Goal: Task Accomplishment & Management: Manage account settings

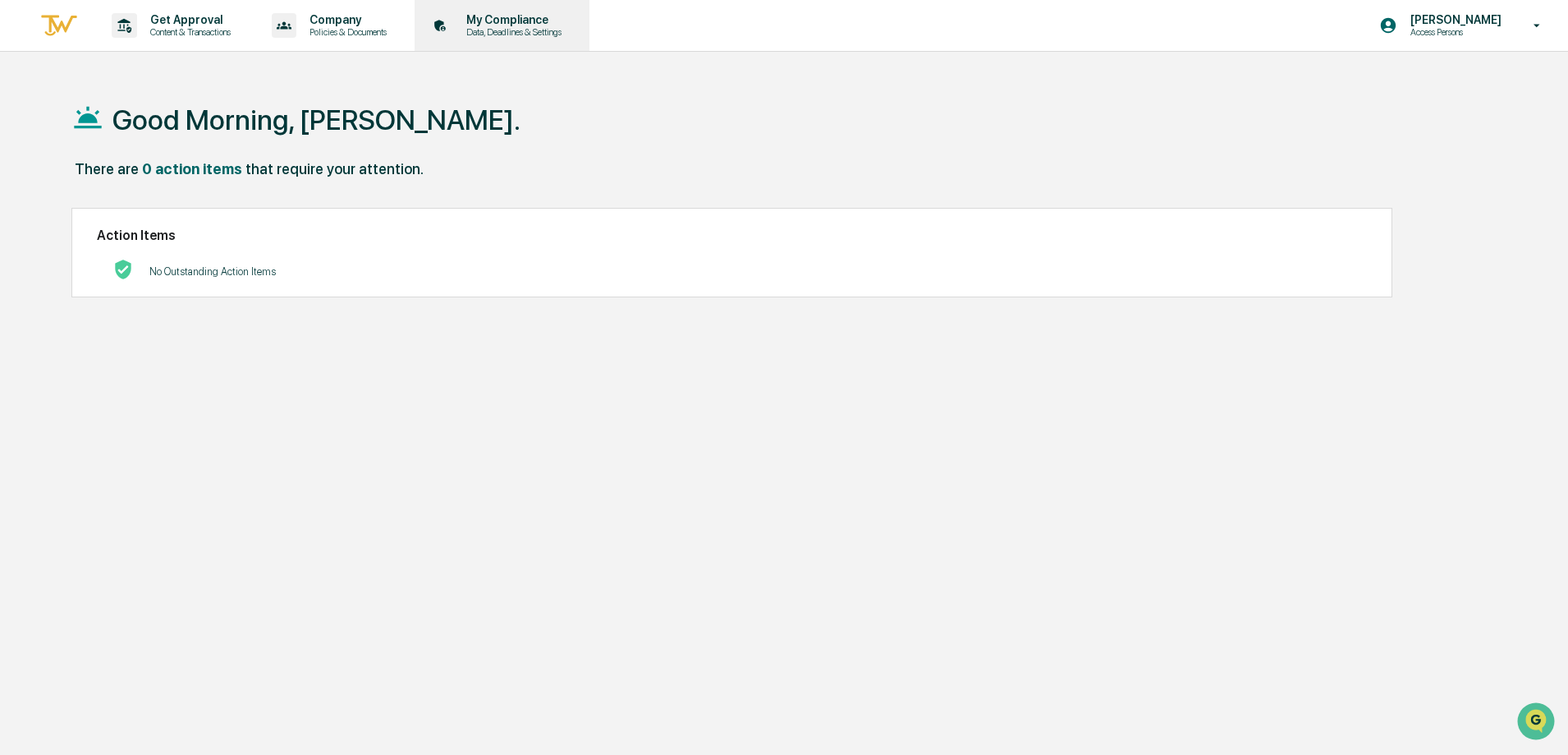
click at [508, 38] on div "My Compliance Data, Deadlines & Settings" at bounding box center [500, 25] width 159 height 51
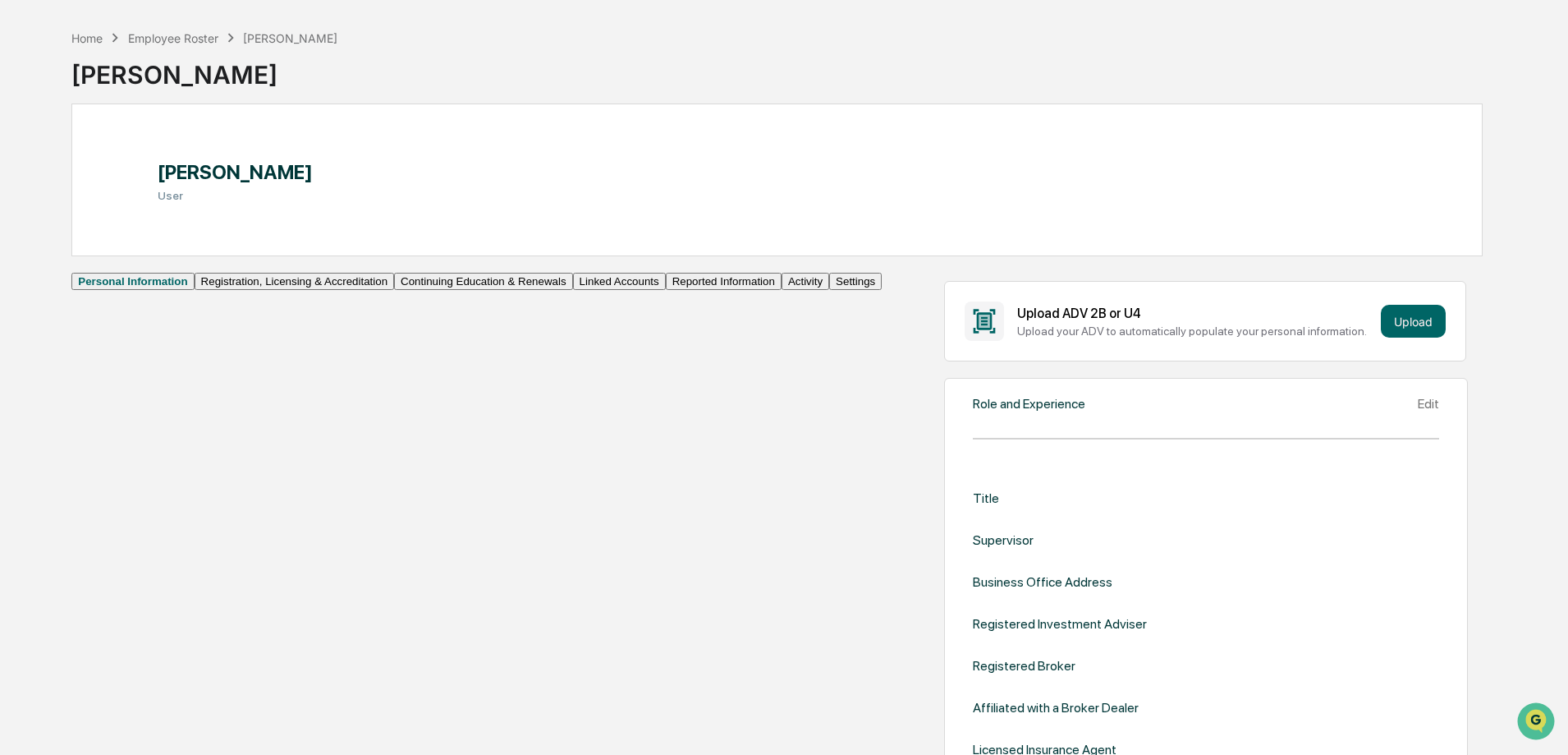
scroll to position [82, 0]
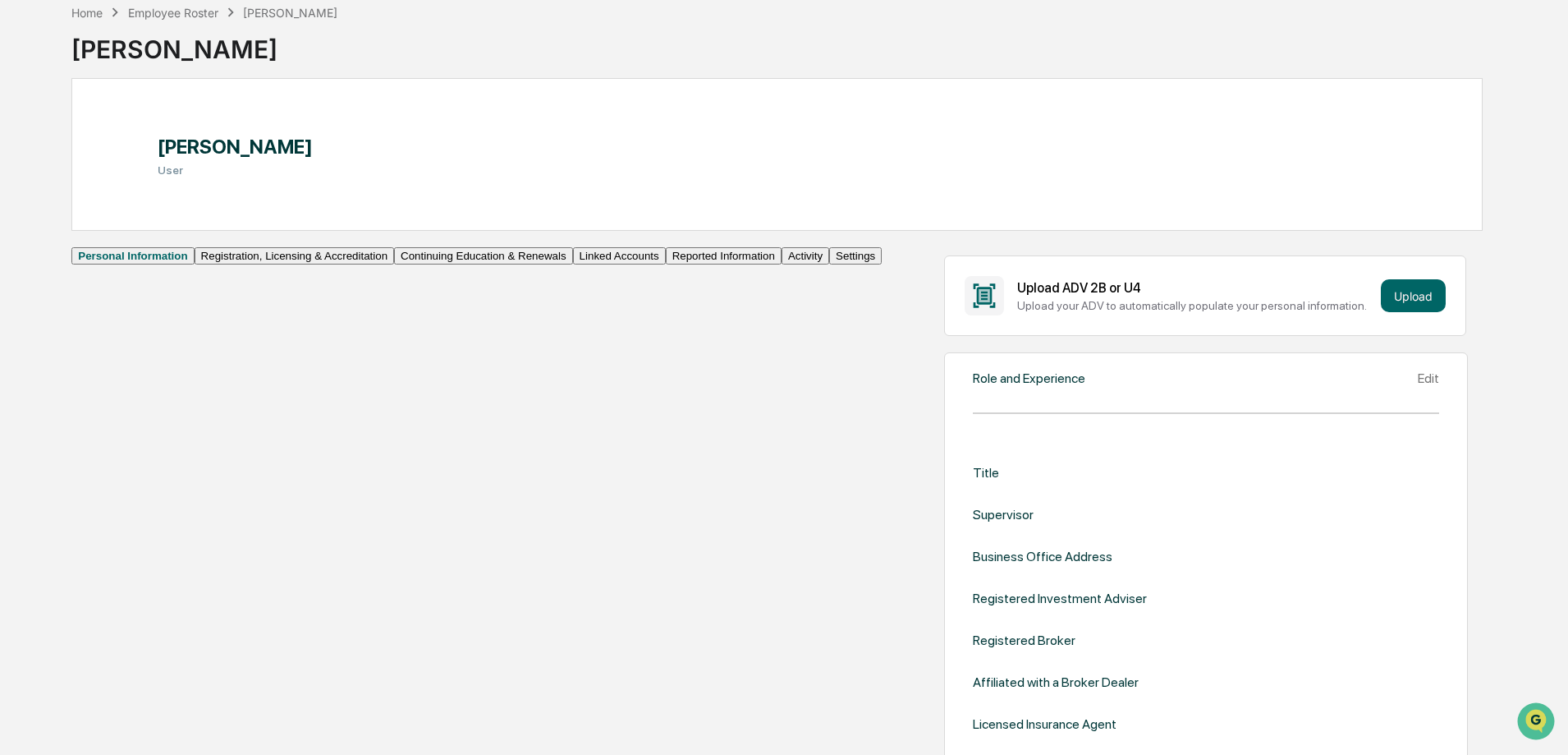
click at [198, 264] on button "Registration, Licensing & Accreditation" at bounding box center [294, 255] width 200 height 17
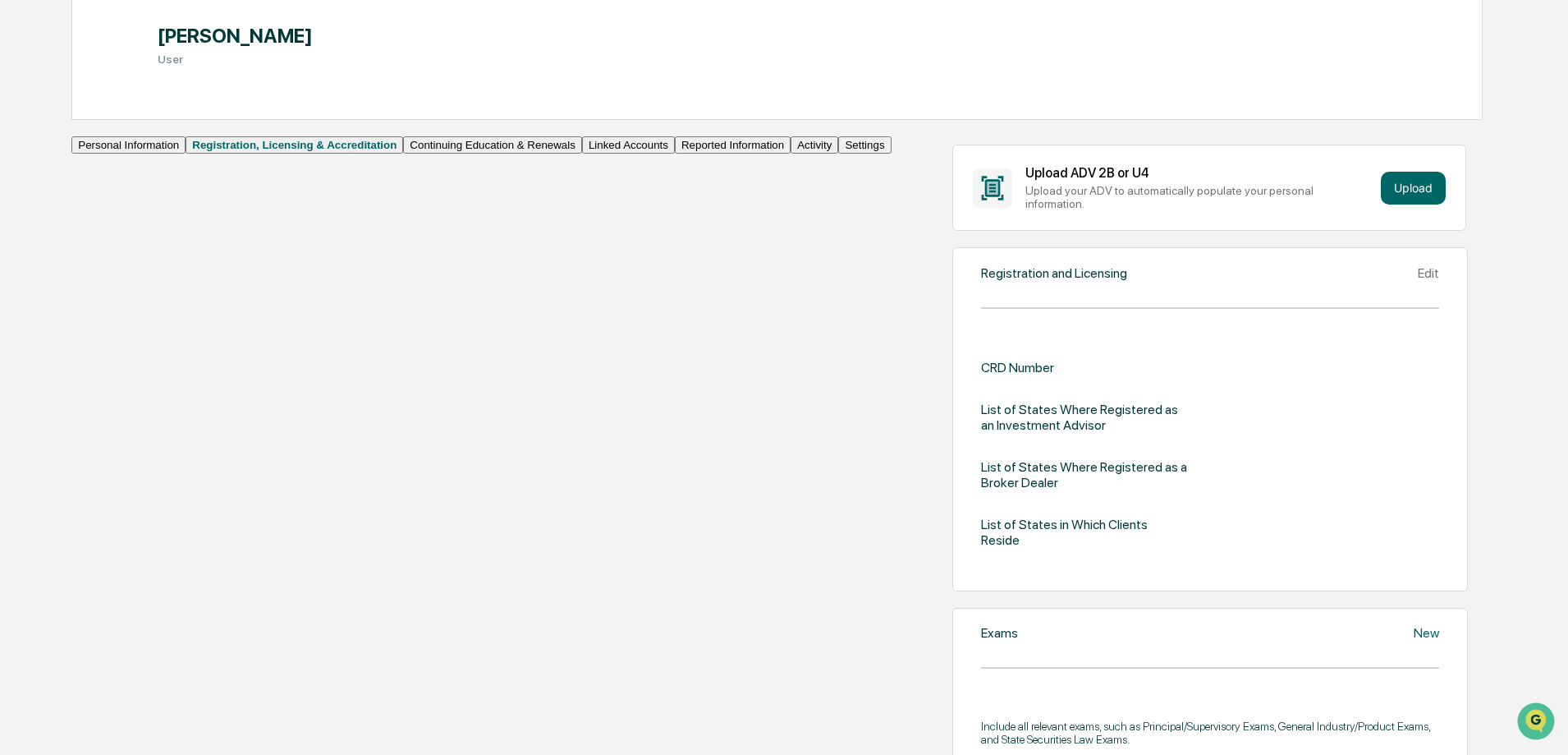
scroll to position [164, 0]
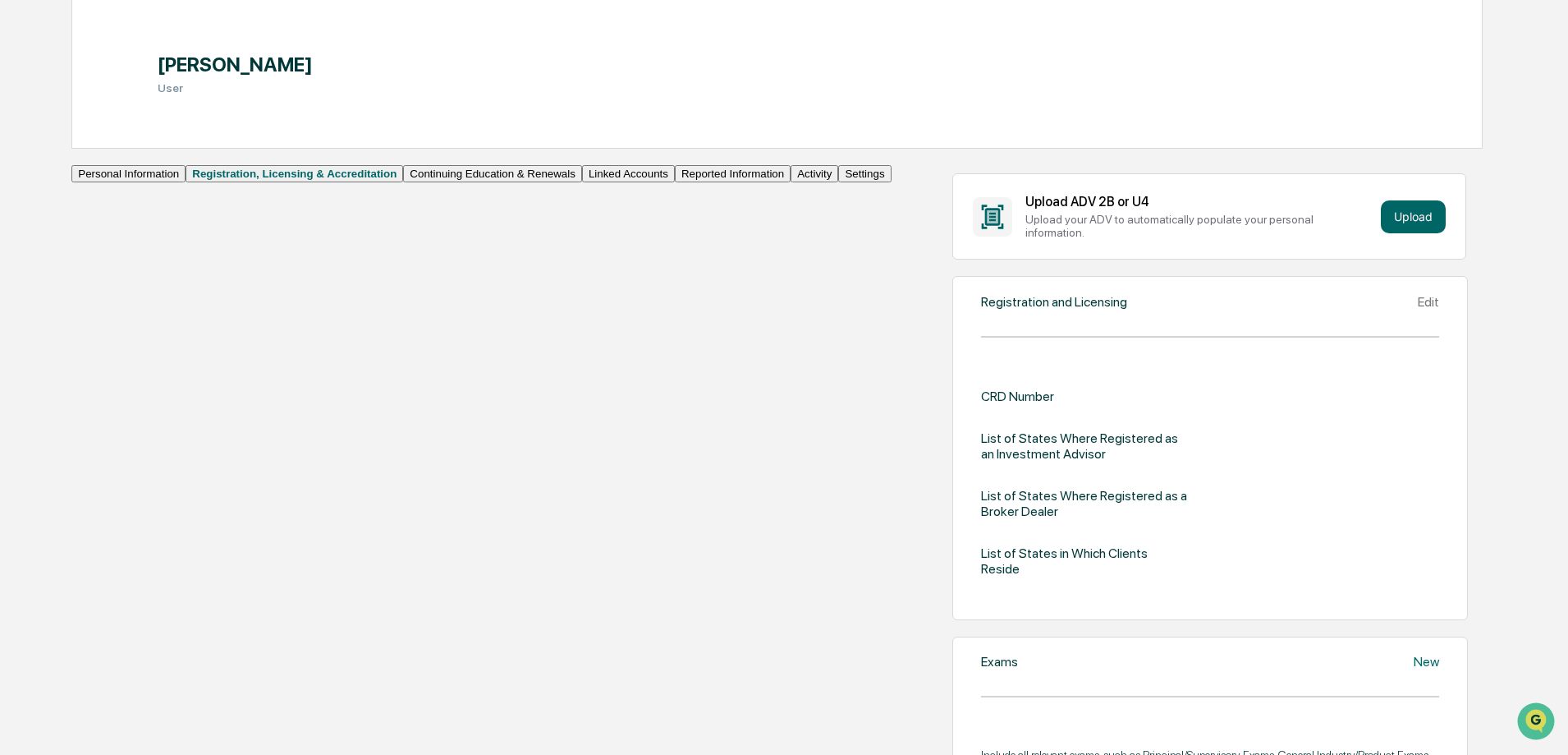
drag, startPoint x: 495, startPoint y: 427, endPoint x: 491, endPoint y: 415, distance: 12.6
click at [981, 425] on div "CRD Number List of States Where Registered as an Investment Advisor List of Sta…" at bounding box center [1209, 482] width 458 height 188
click at [981, 404] on div "CRD Number" at bounding box center [1018, 395] width 73 height 15
click at [1420, 316] on icon at bounding box center [1427, 311] width 15 height 15
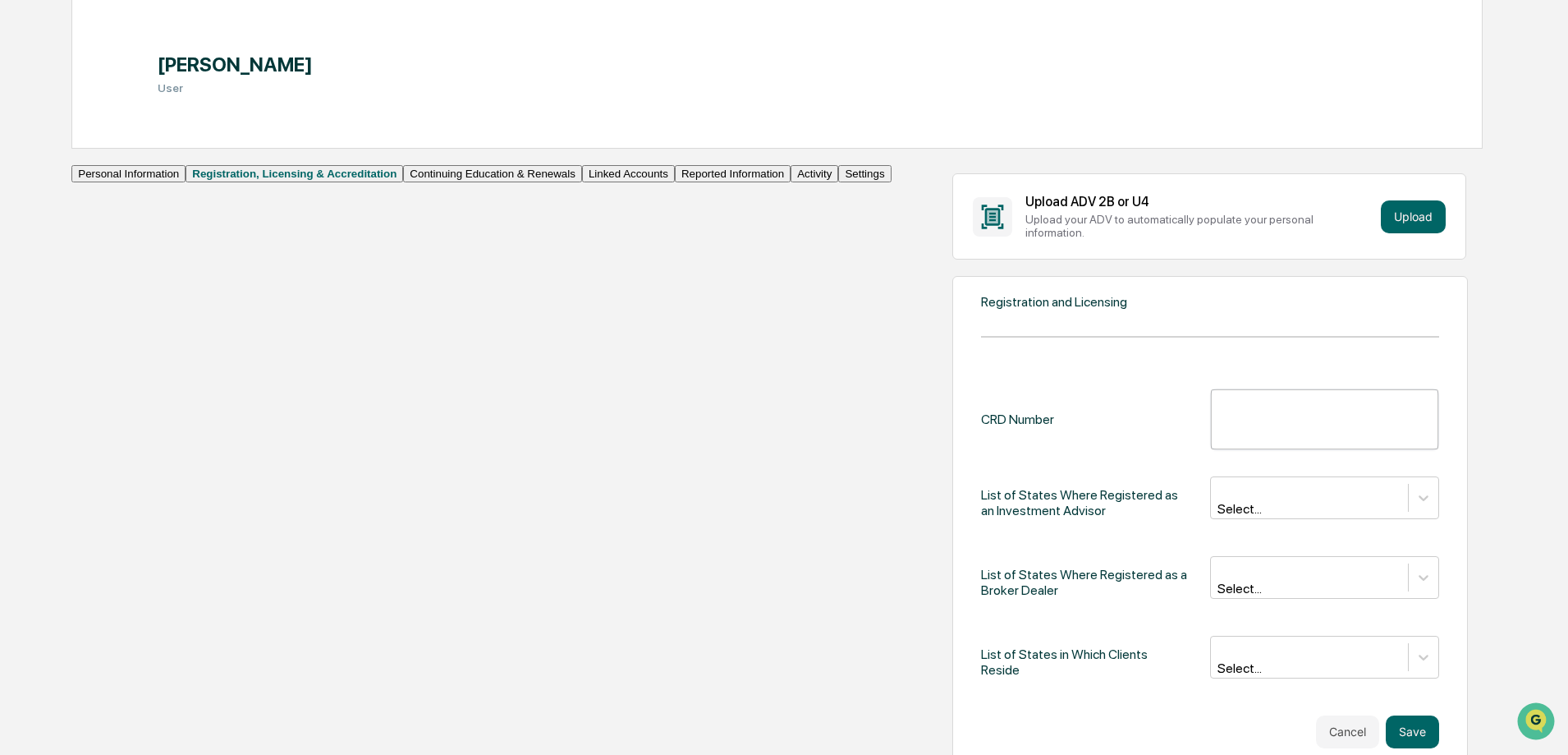
click at [952, 305] on div "Registration and Licensing CRD Number ​ List of States Where Registered as an I…" at bounding box center [1209, 520] width 516 height 489
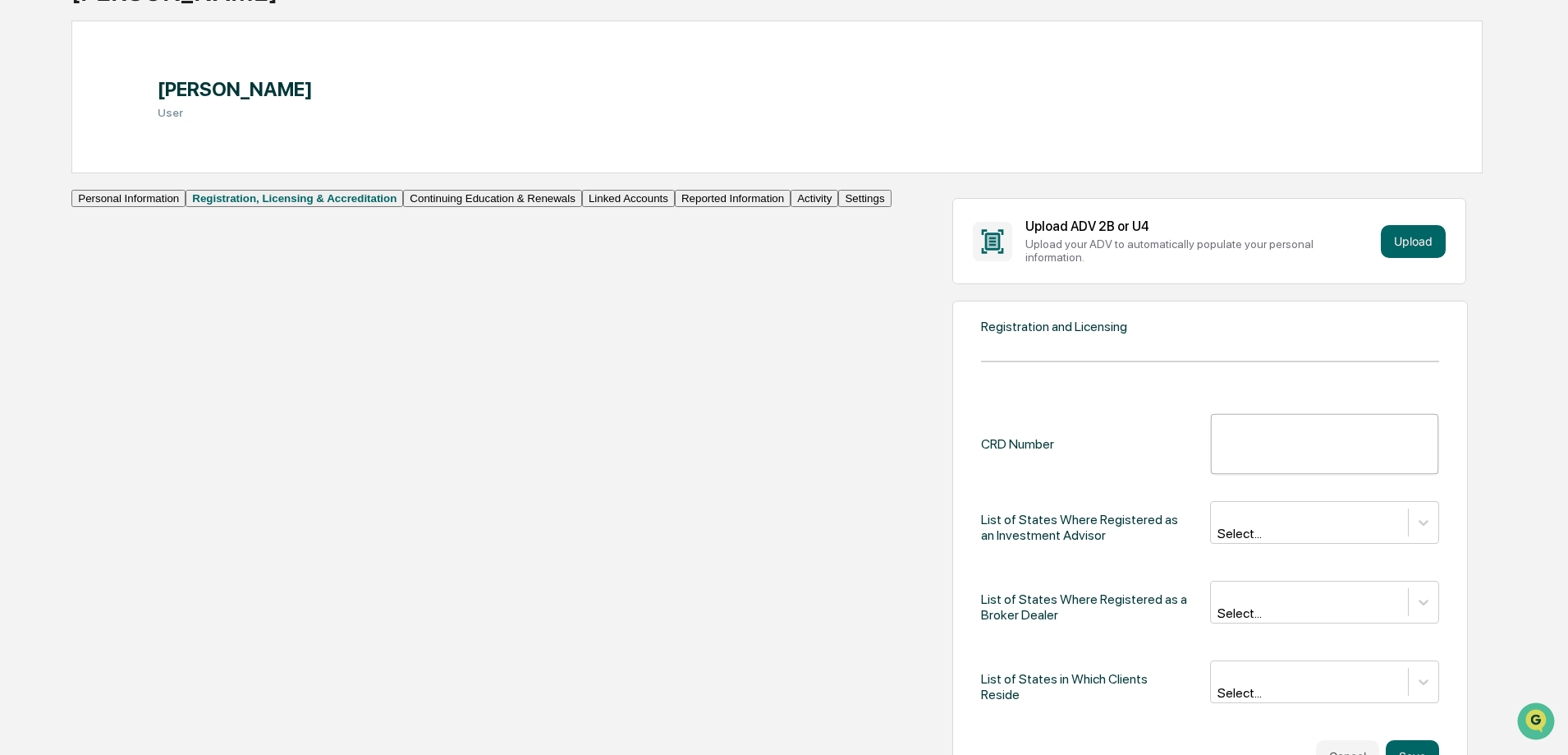
scroll to position [0, 0]
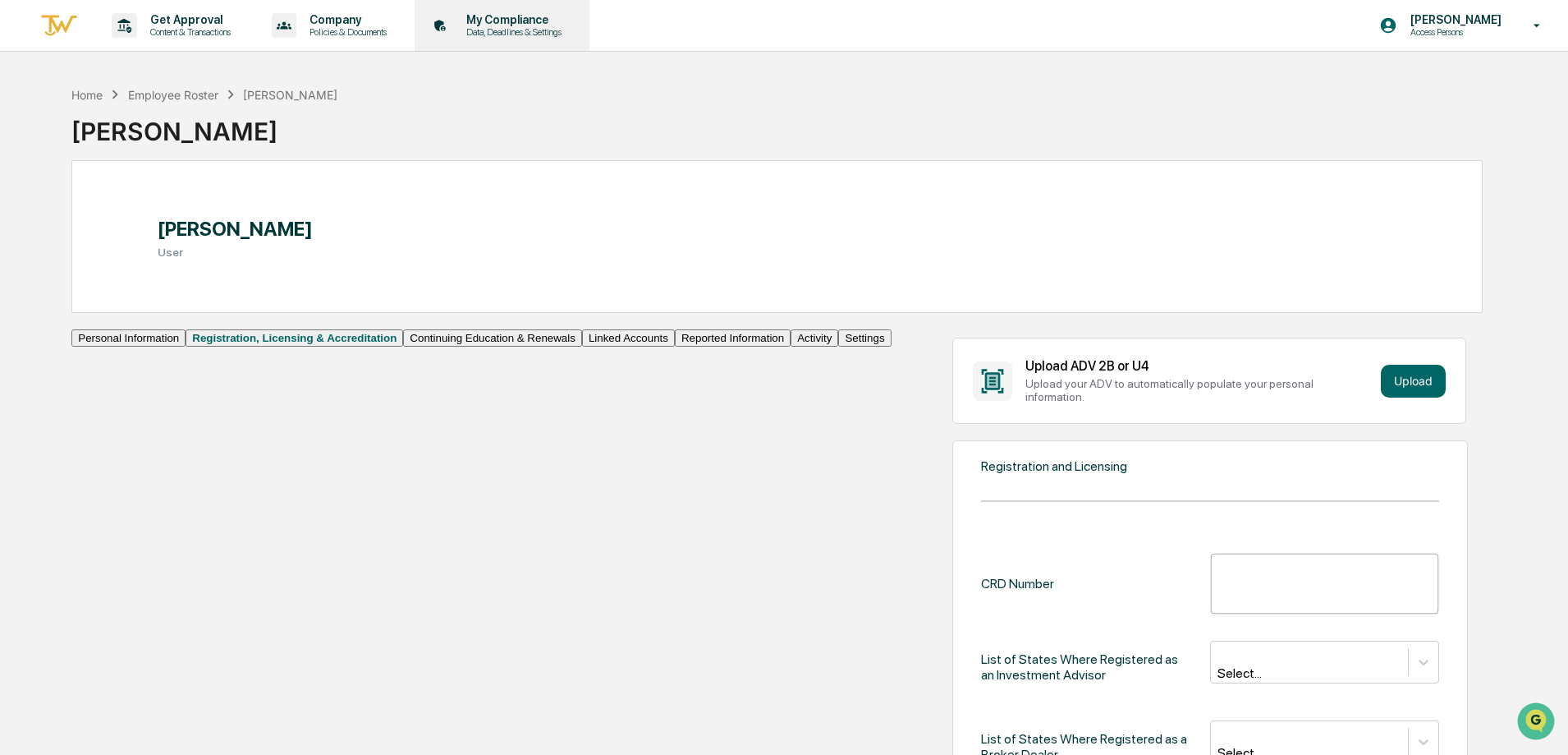
click at [506, 26] on p "My Compliance" at bounding box center [511, 20] width 117 height 13
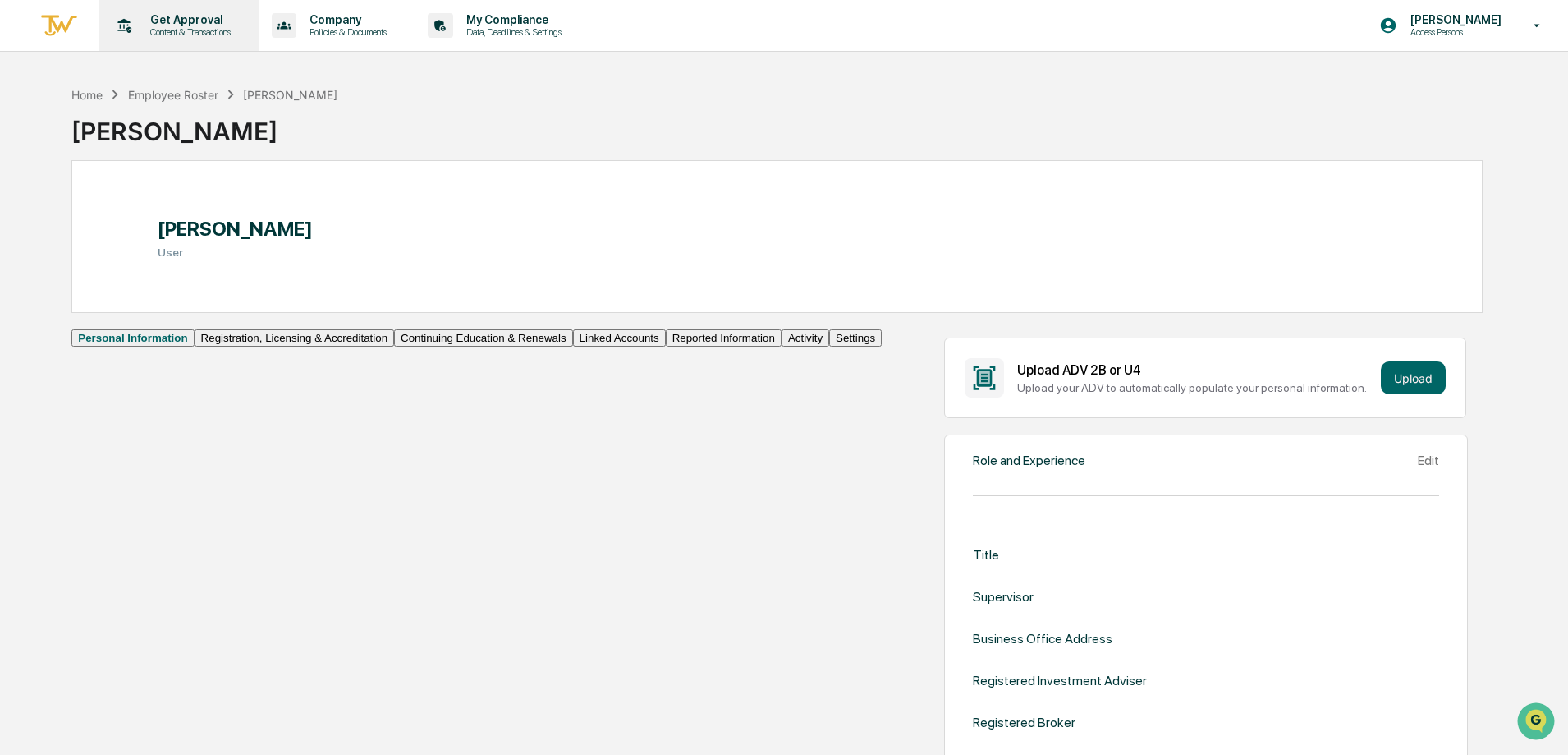
click at [226, 29] on p "Content & Transactions" at bounding box center [188, 31] width 102 height 12
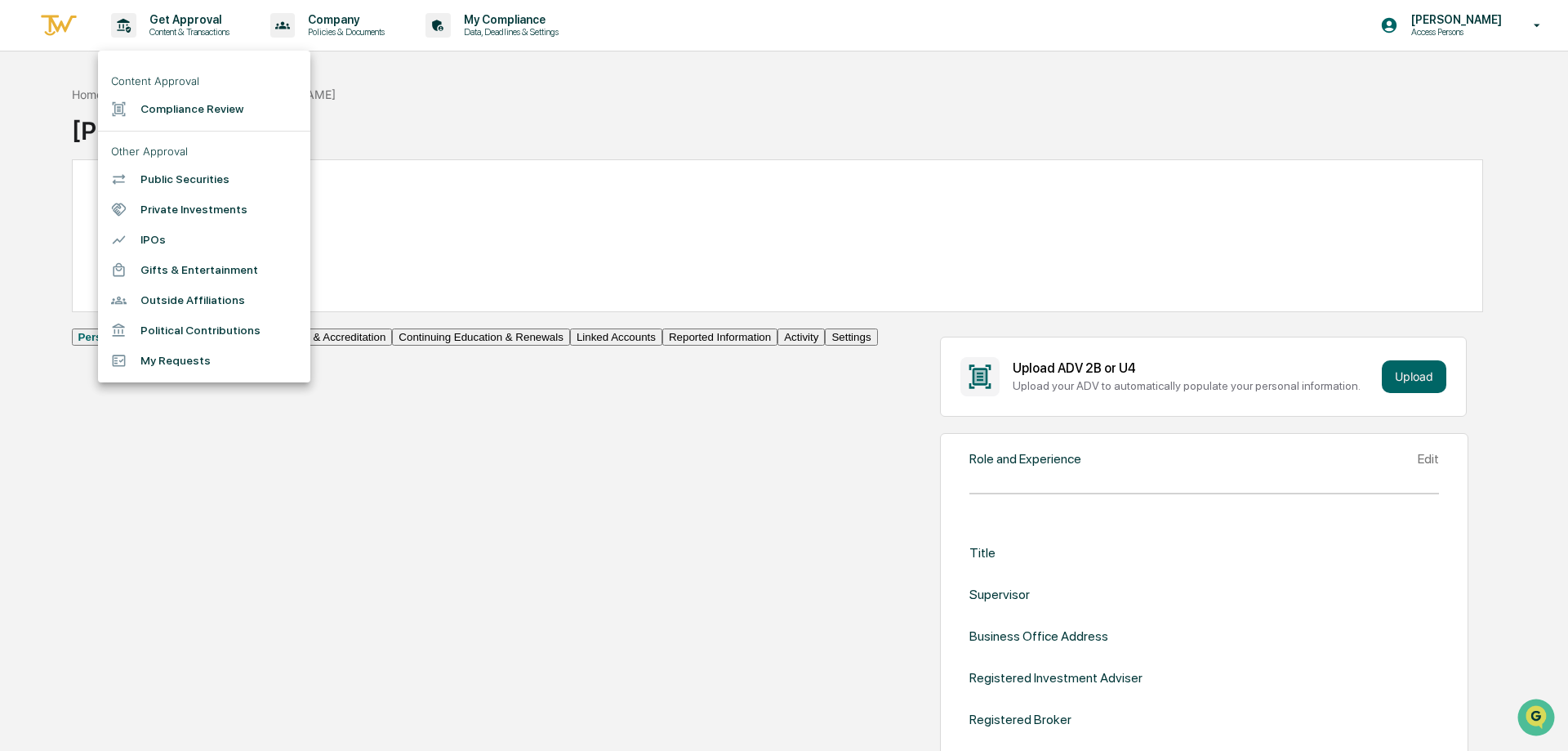
click at [486, 119] on div at bounding box center [784, 376] width 1568 height 751
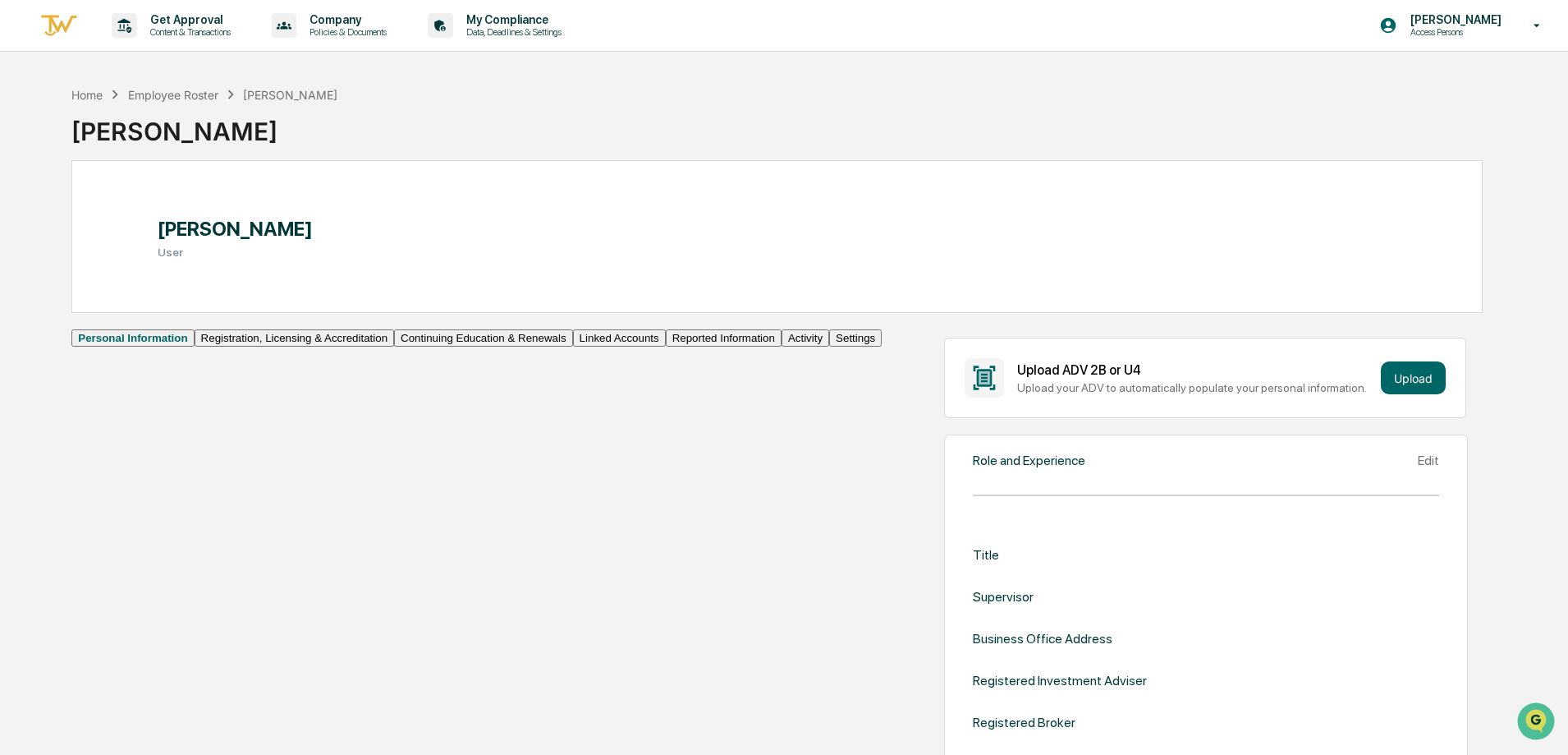
click at [180, 133] on div "[PERSON_NAME]" at bounding box center [204, 125] width 266 height 43
click at [133, 102] on div "Home Employee Roster [PERSON_NAME]" at bounding box center [204, 95] width 266 height 18
click at [167, 95] on div "Employee Roster" at bounding box center [173, 95] width 90 height 14
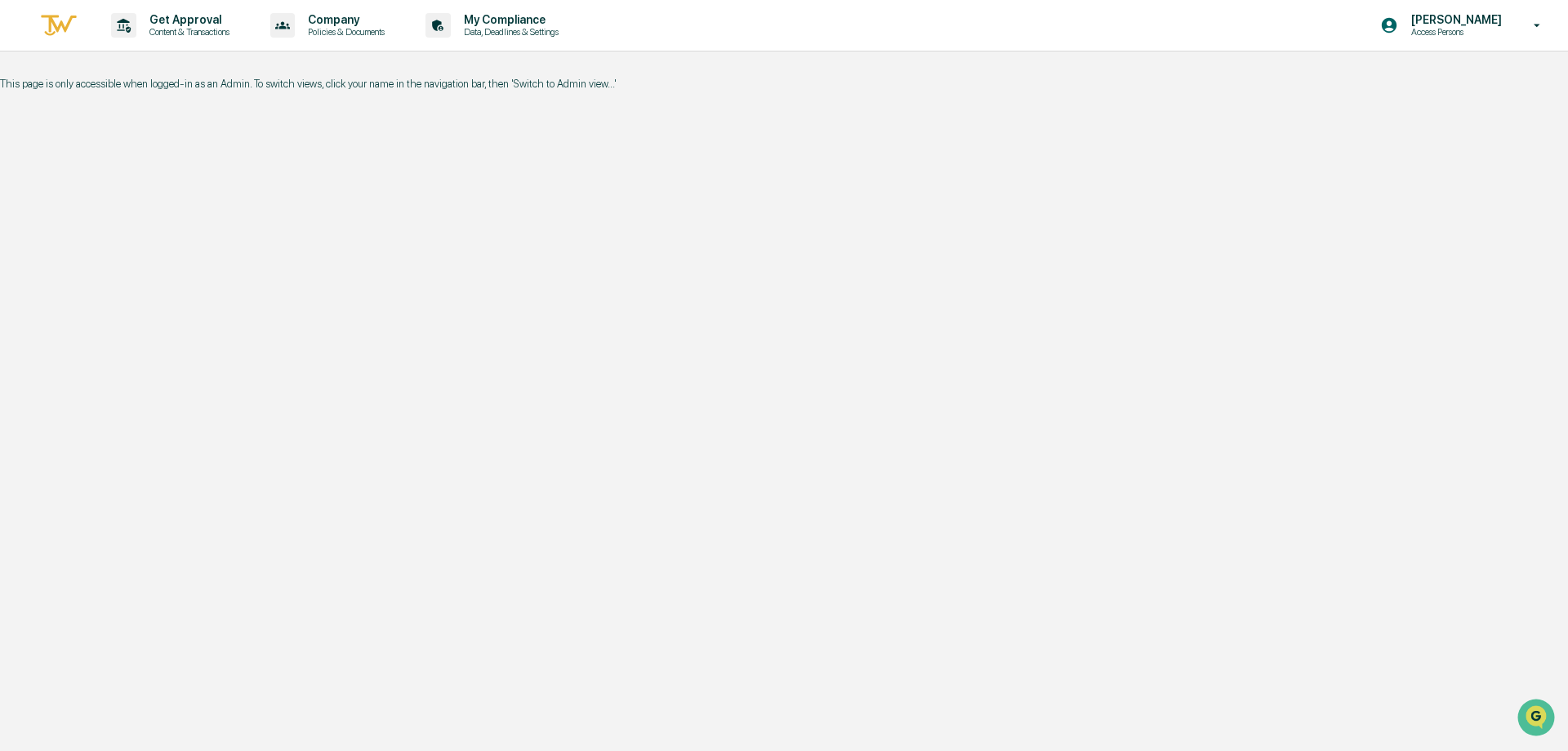
click at [1463, 32] on p "Access Persons" at bounding box center [1454, 31] width 112 height 12
click at [599, 78] on div at bounding box center [784, 376] width 1568 height 751
click at [66, 21] on img at bounding box center [59, 26] width 39 height 27
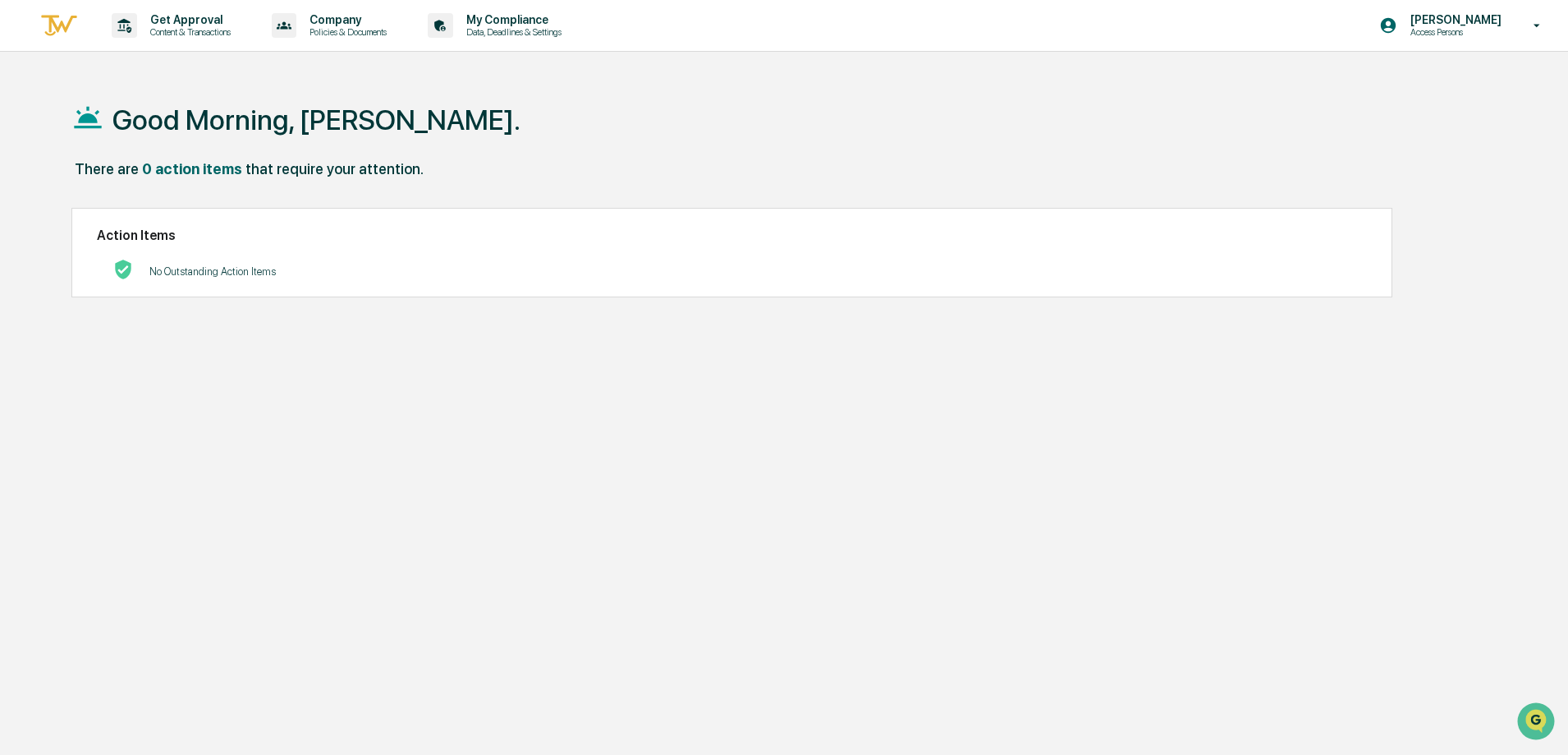
click at [260, 273] on p "No Outstanding Action Items" at bounding box center [212, 271] width 127 height 12
click at [570, 36] on p "Data, Deadlines & Settings" at bounding box center [511, 31] width 117 height 12
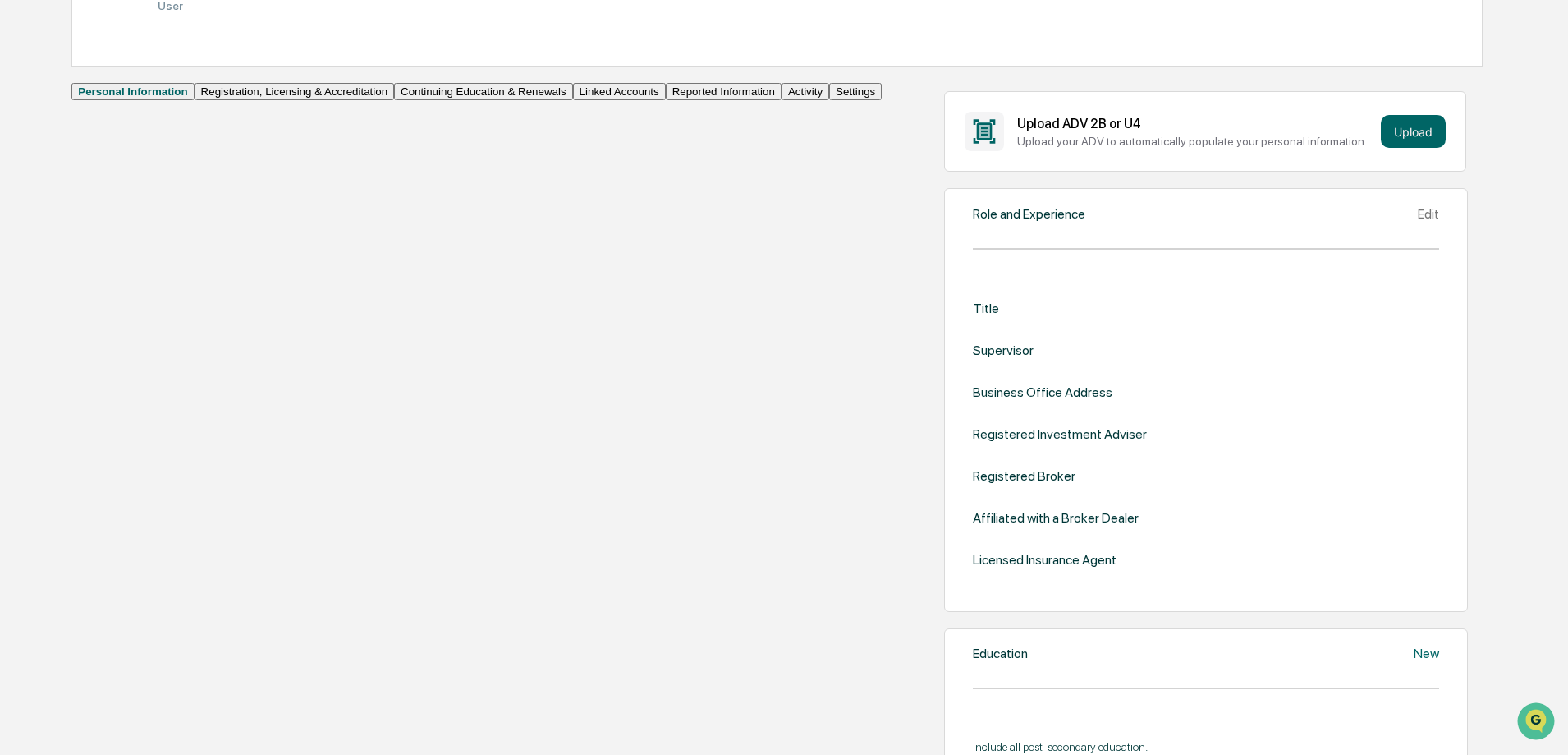
scroll to position [328, 0]
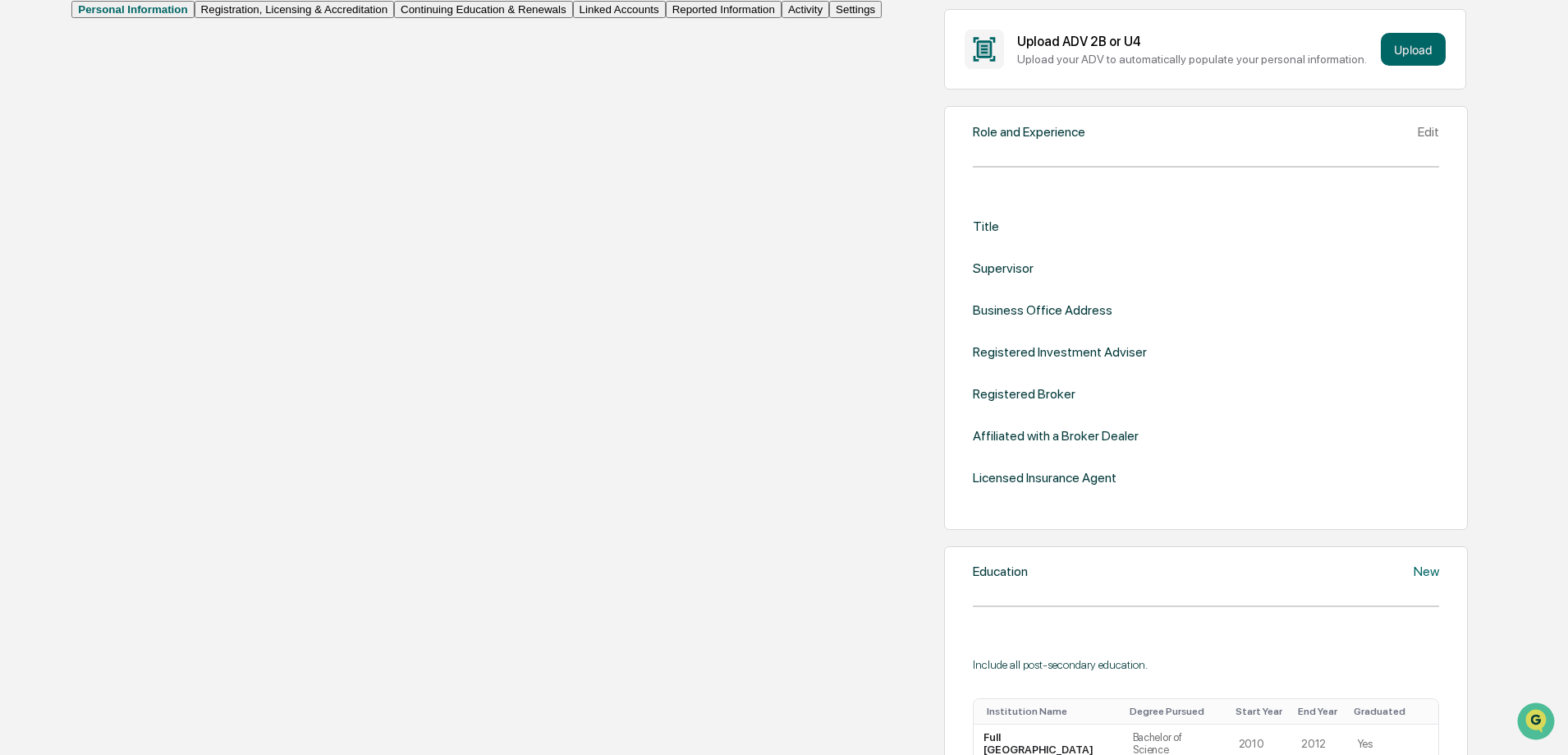
click at [1417, 139] on div "Edit" at bounding box center [1428, 131] width 21 height 15
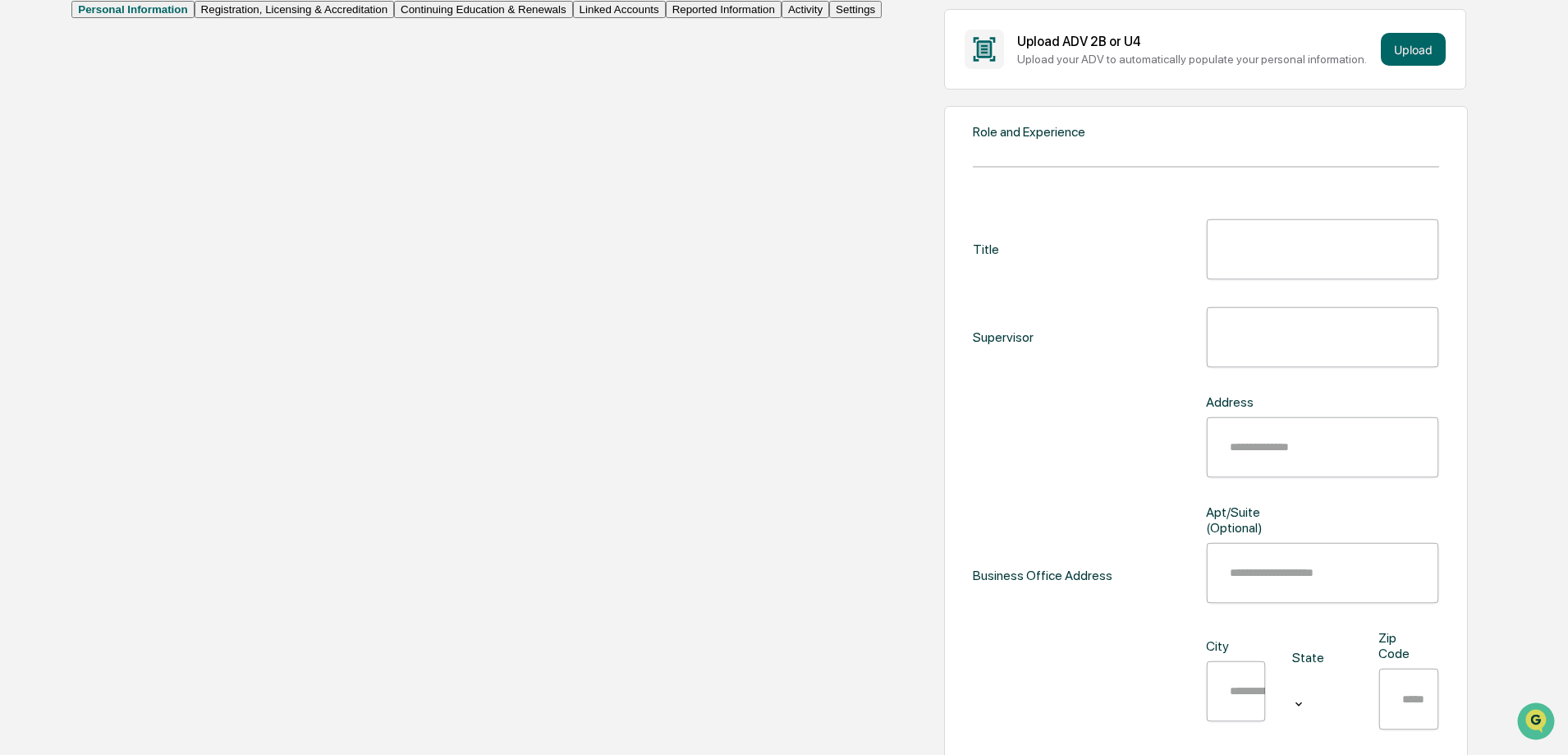
click at [1218, 246] on input "text" at bounding box center [1334, 249] width 232 height 44
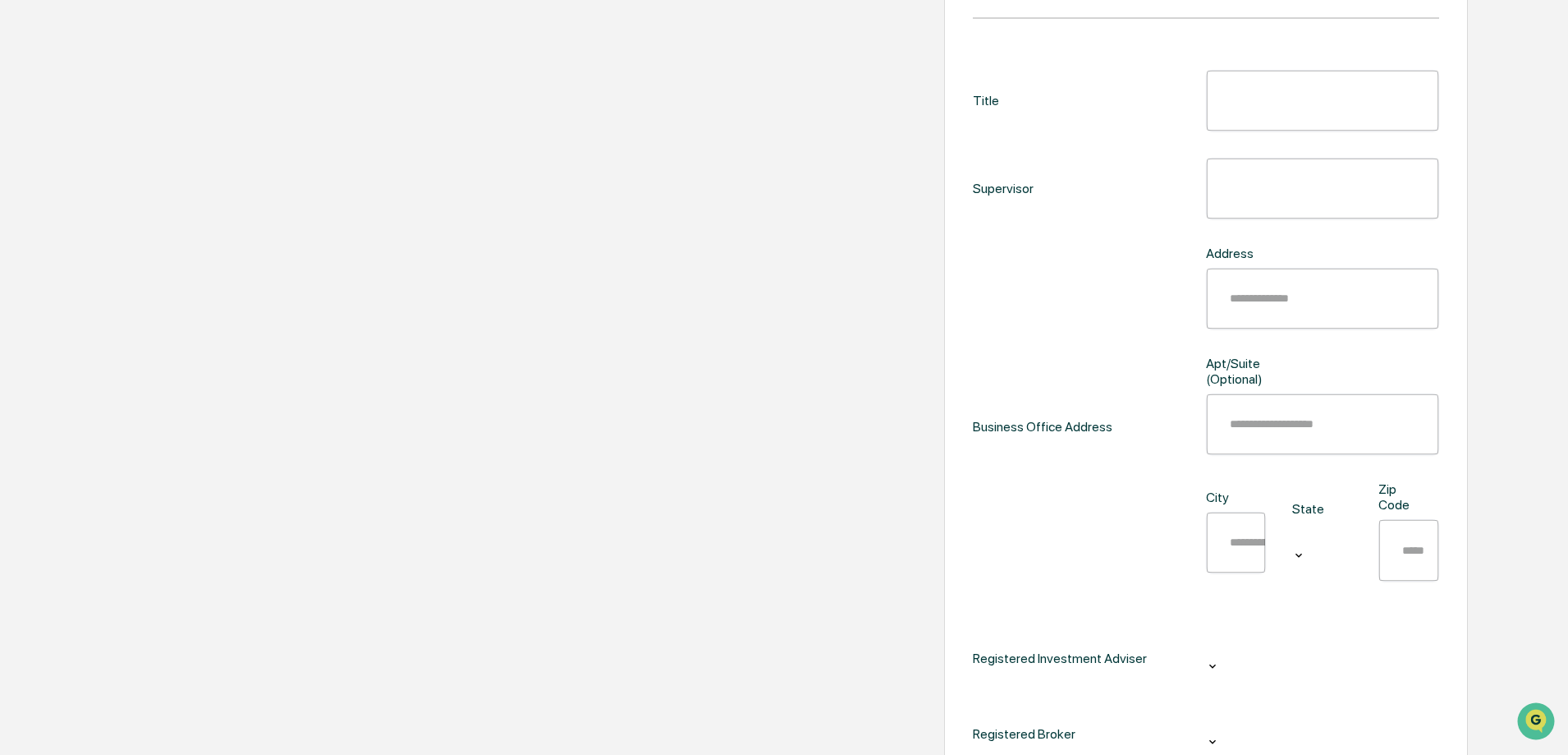
scroll to position [290, 0]
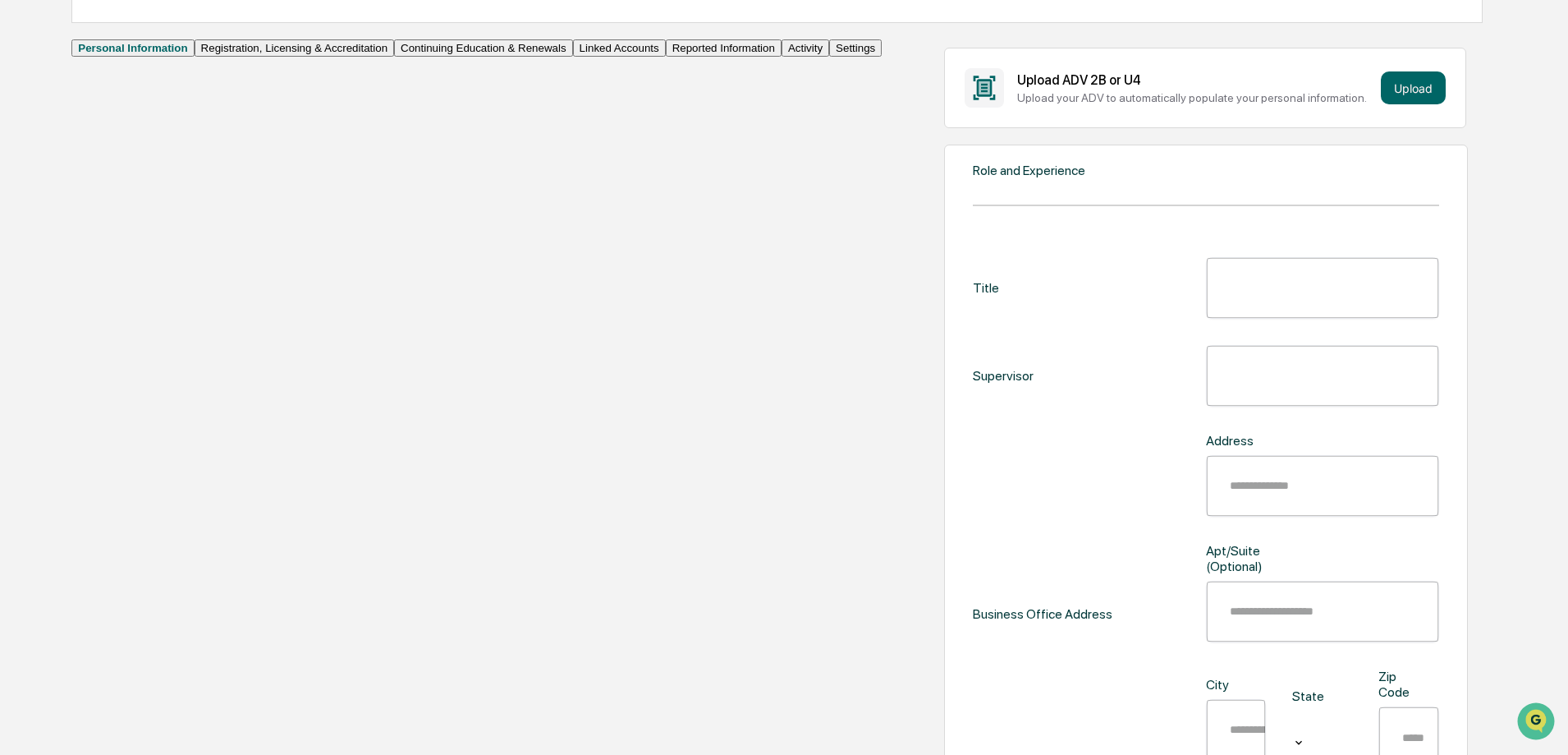
click at [1218, 286] on input "text" at bounding box center [1334, 287] width 232 height 44
type input "**********"
type input "***"
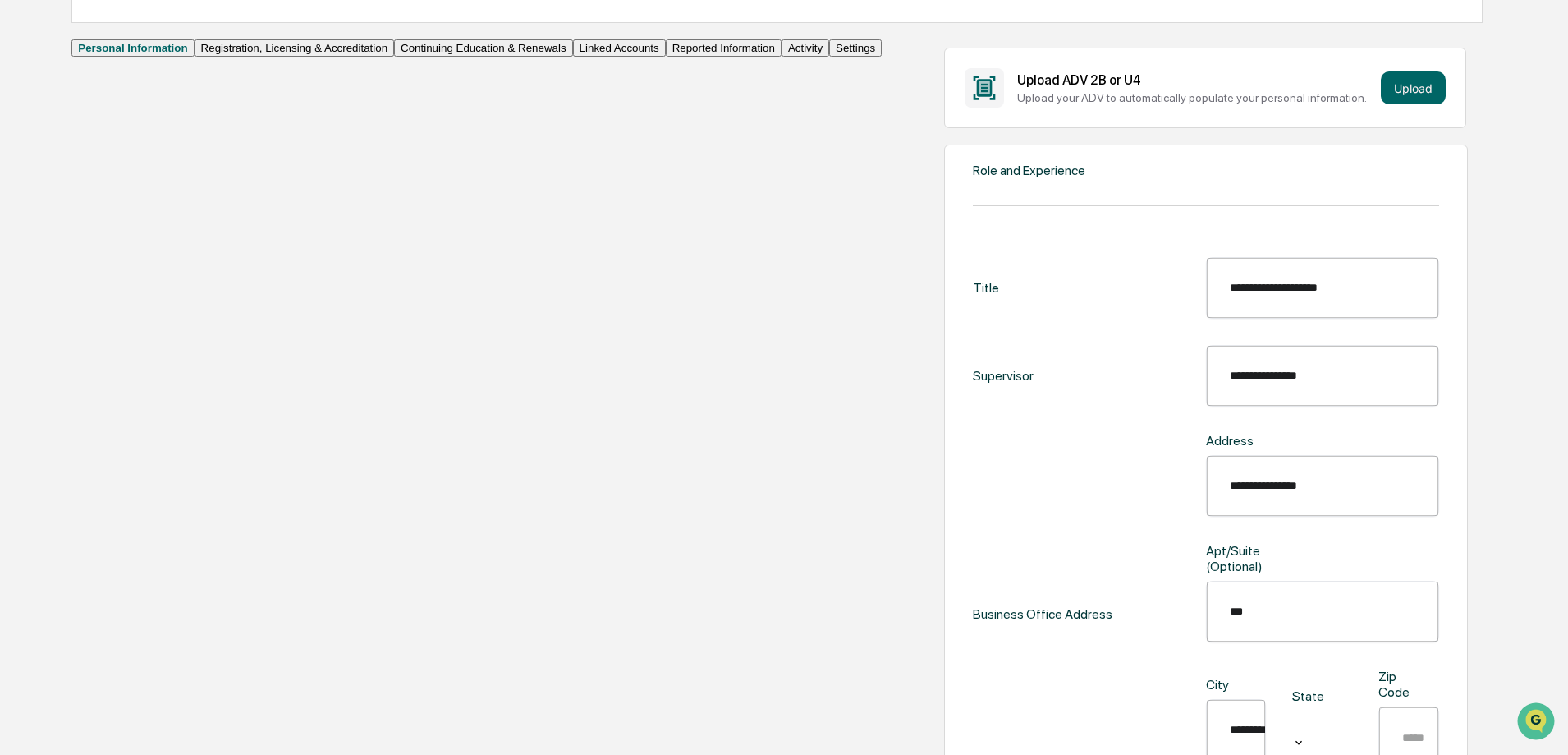
type input "*********"
type input "*"
type input "*****"
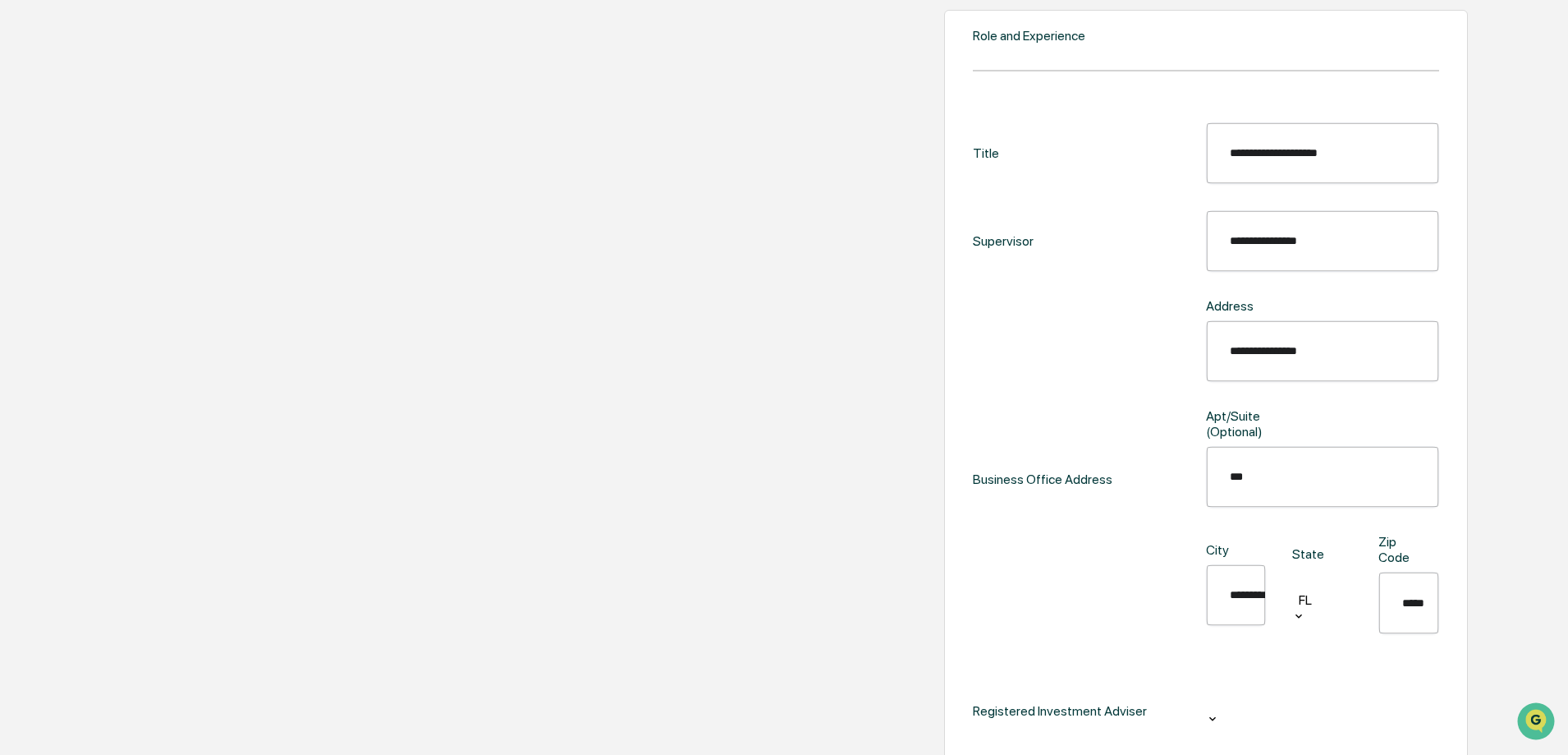
scroll to position [618, 0]
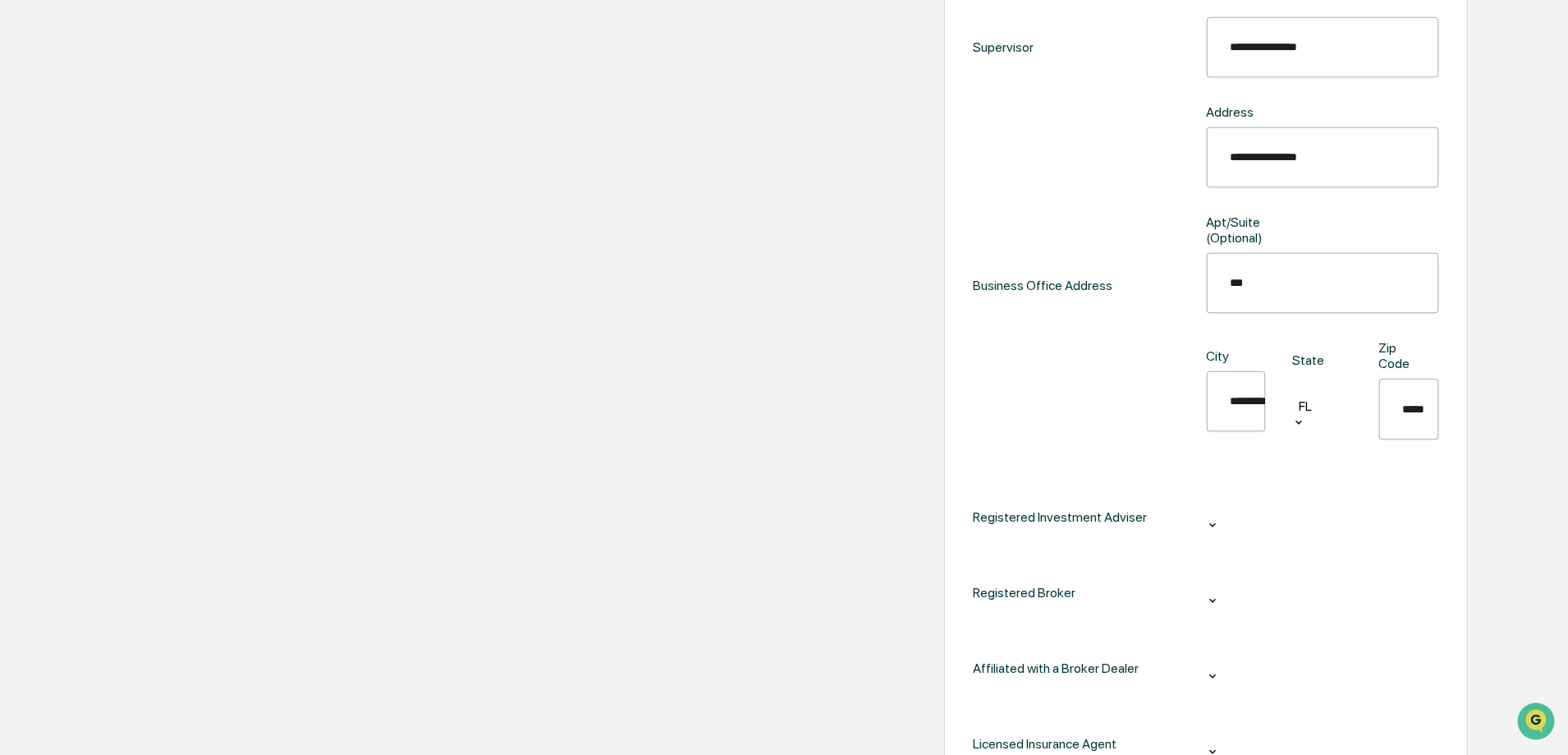
click at [1214, 496] on div at bounding box center [1322, 505] width 217 height 19
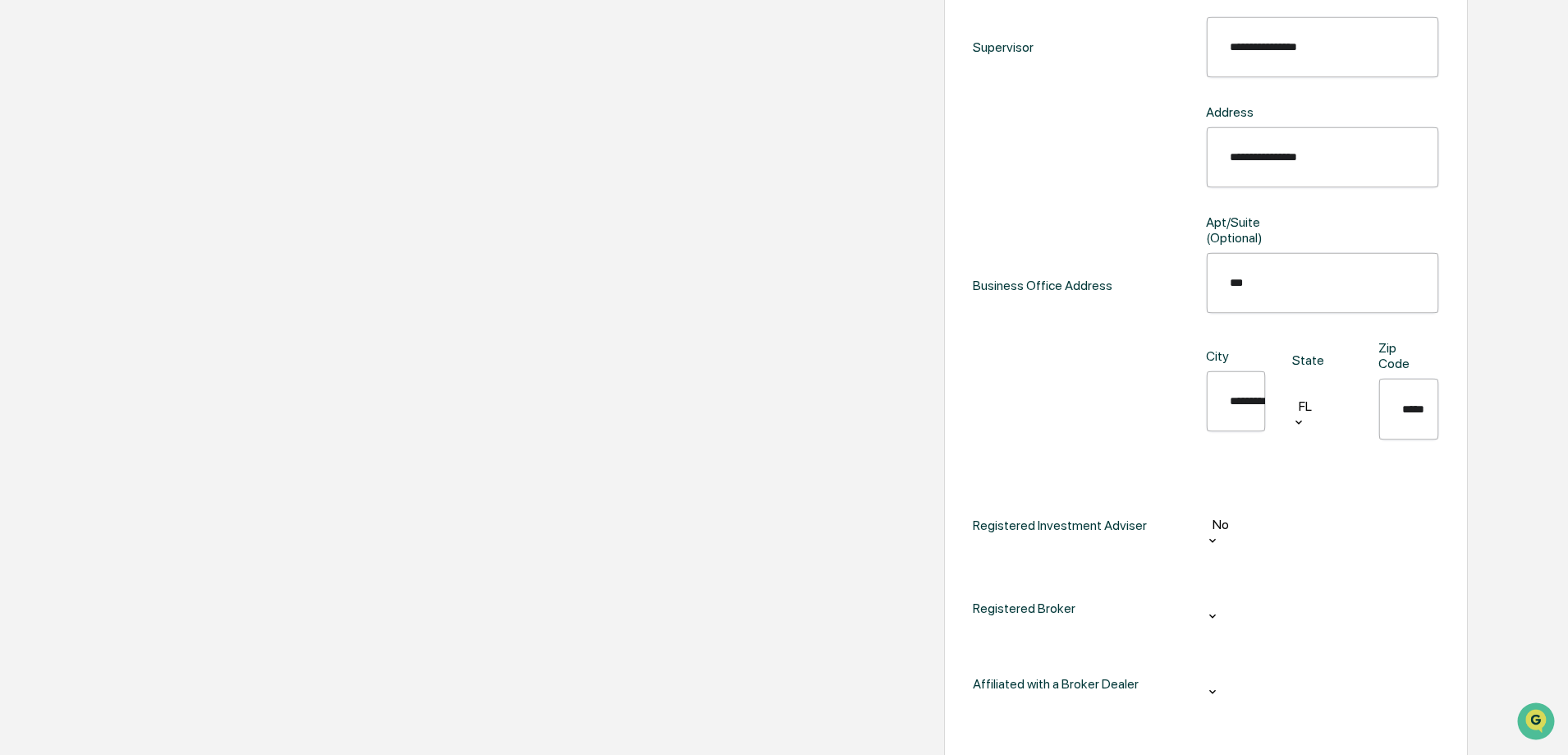
click at [1214, 587] on div at bounding box center [1322, 596] width 217 height 19
click at [1214, 678] on div at bounding box center [1322, 687] width 217 height 19
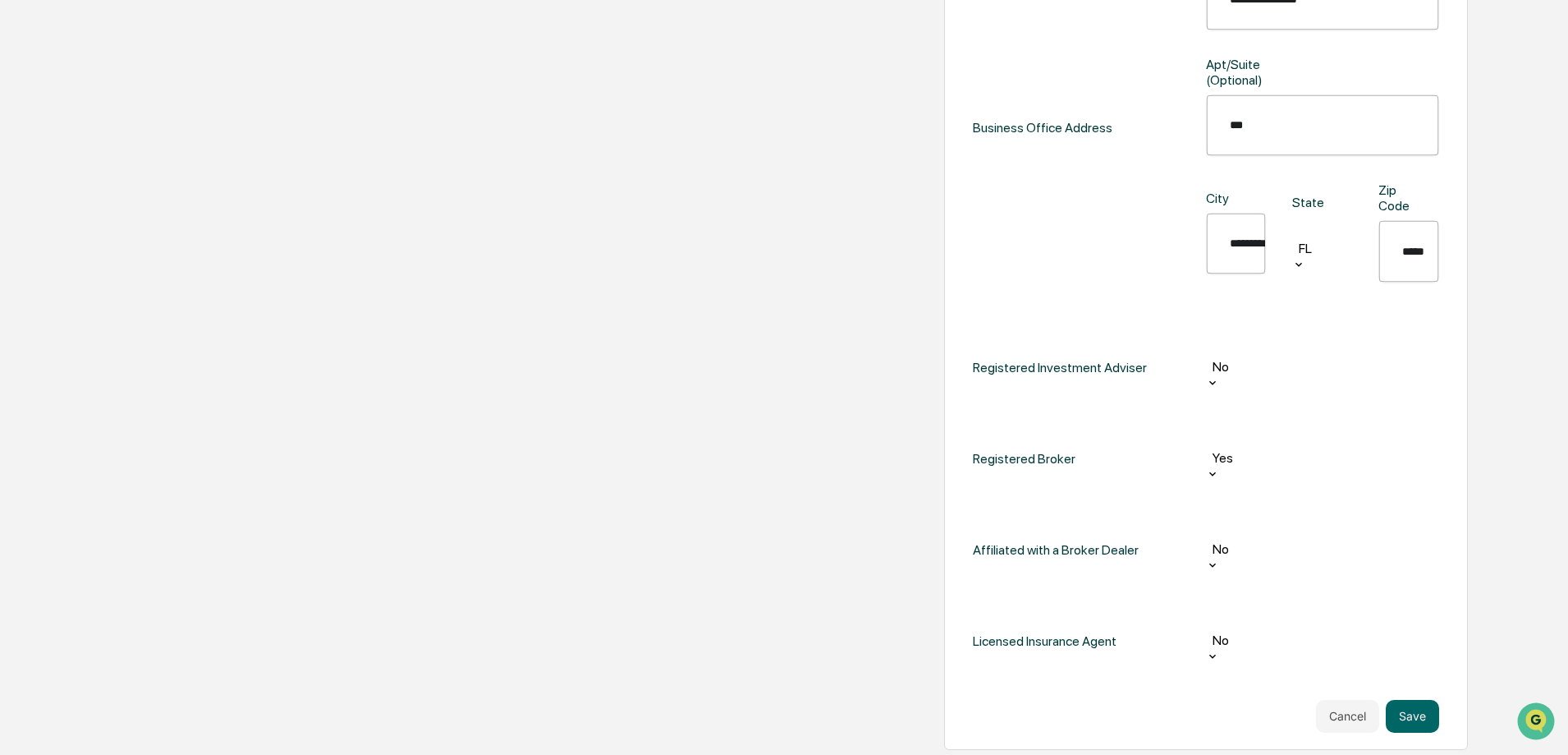
scroll to position [783, 0]
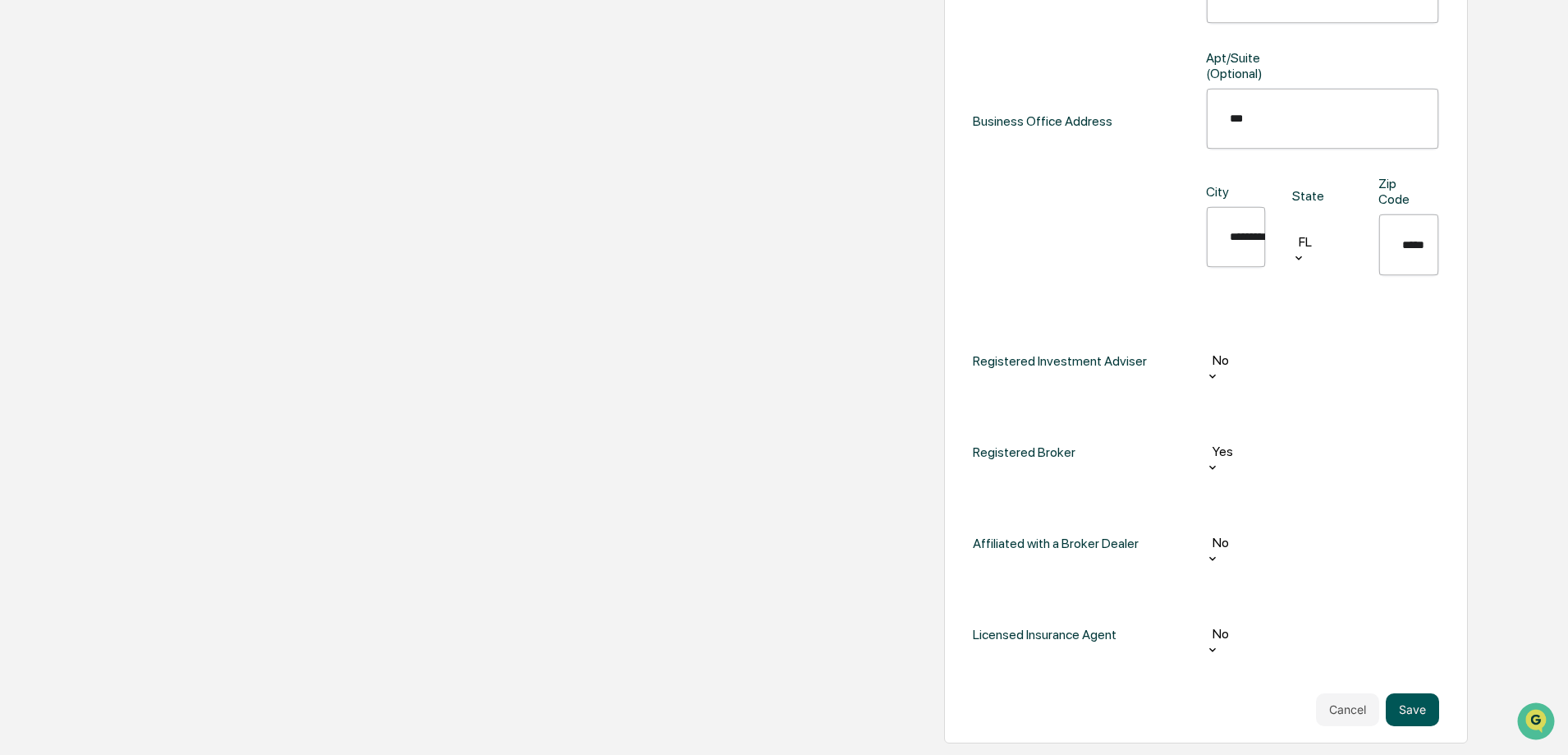
click at [1385, 693] on button "Save" at bounding box center [1412, 709] width 54 height 33
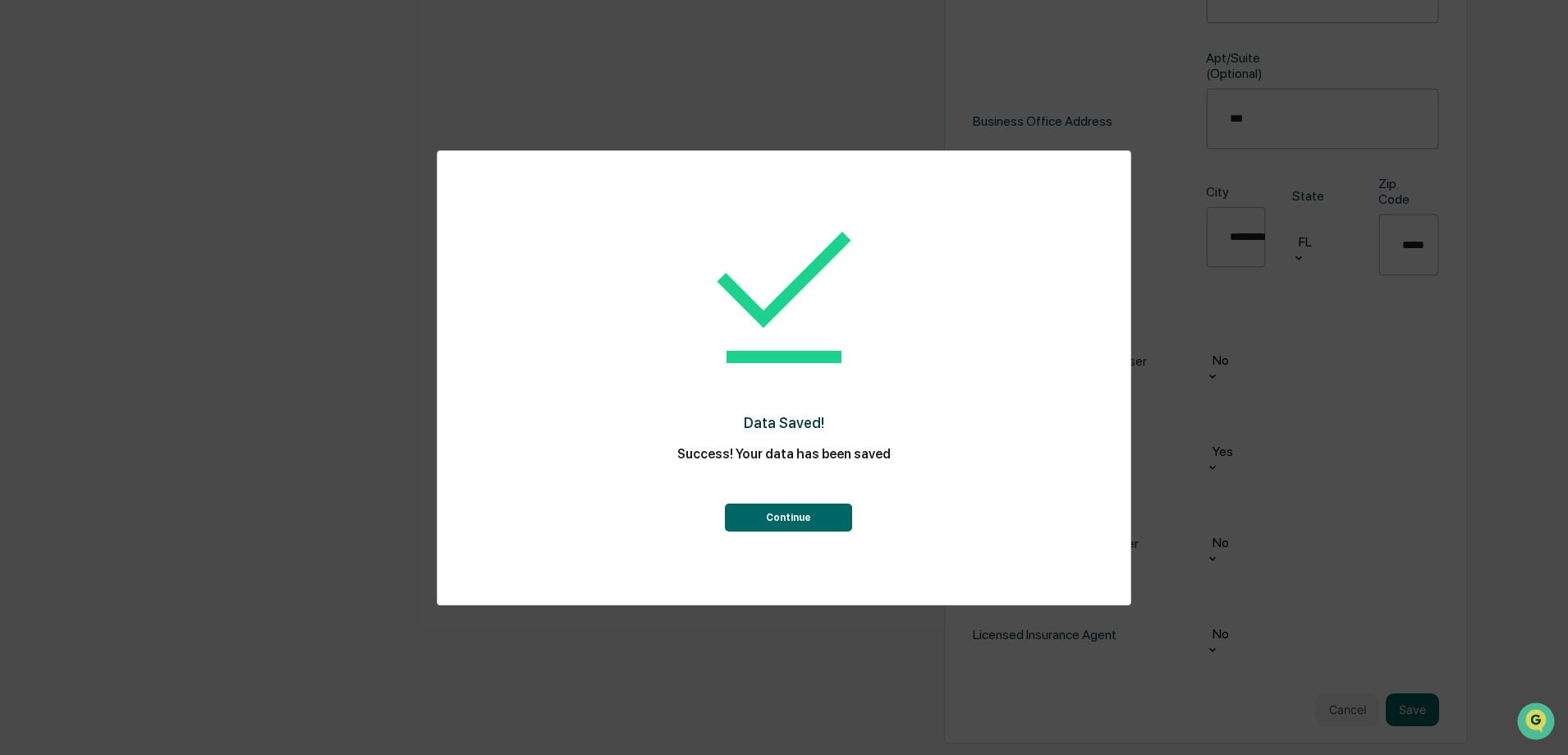
click at [780, 513] on button "Continue" at bounding box center [788, 517] width 128 height 28
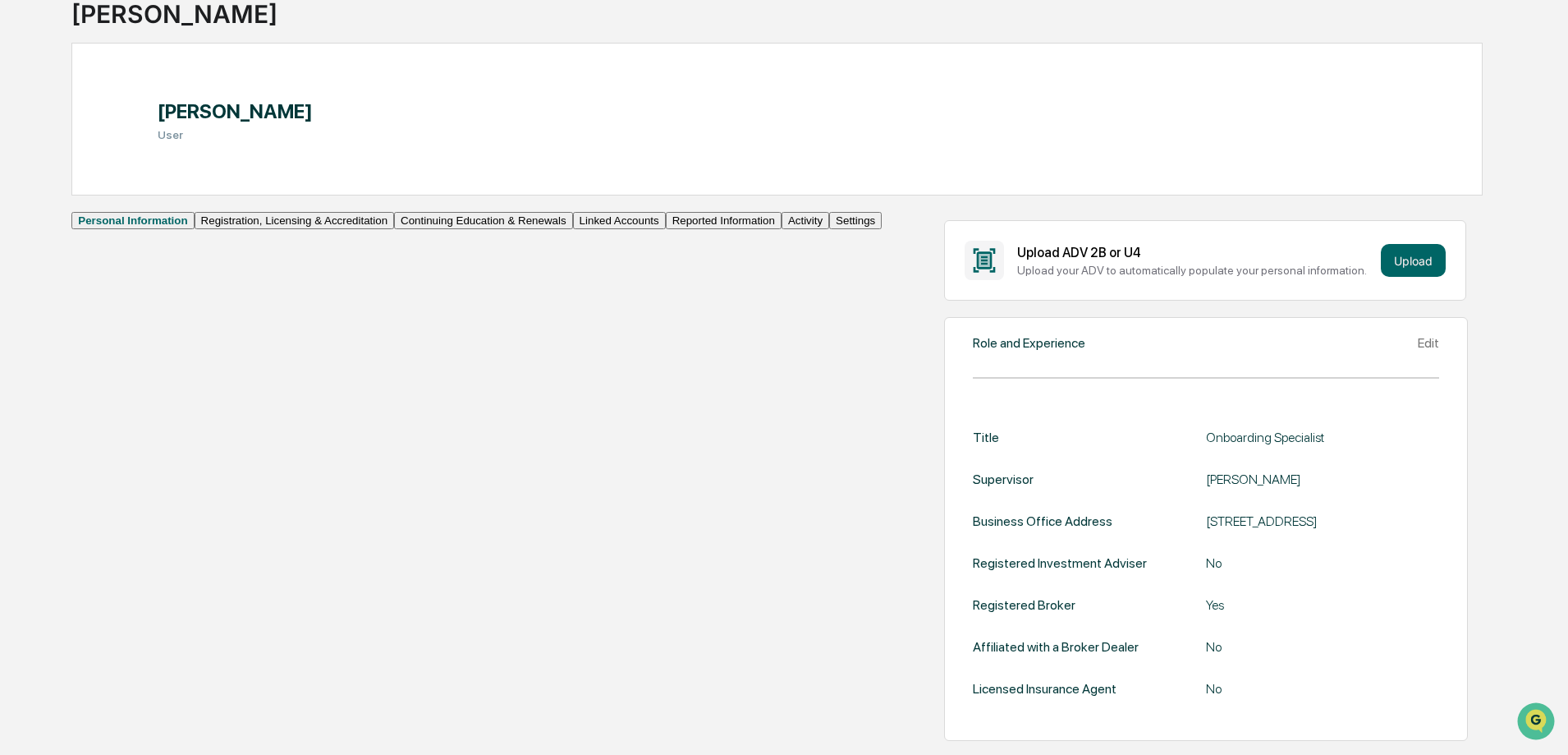
scroll to position [0, 0]
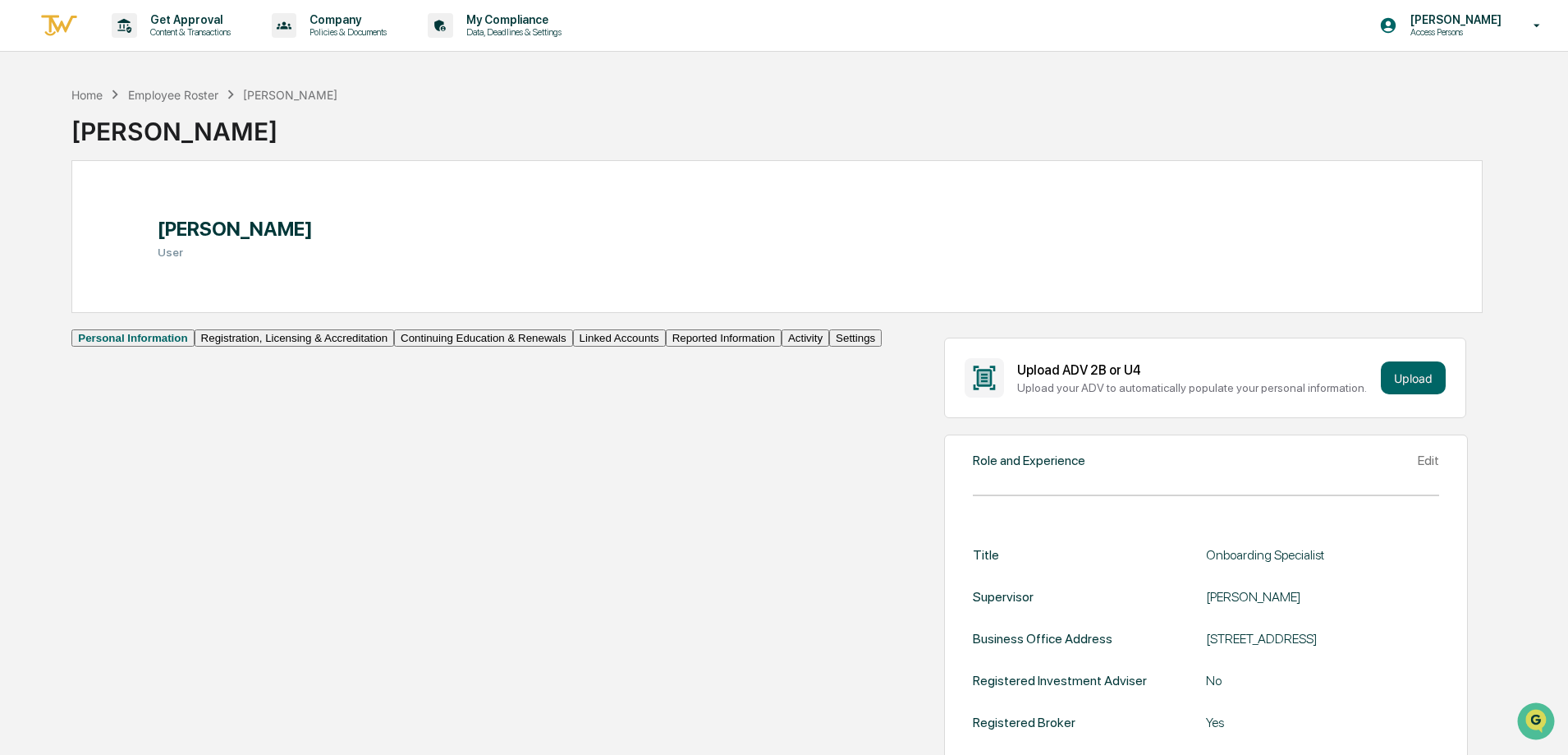
click at [194, 346] on button "Registration, Licensing & Accreditation" at bounding box center [294, 337] width 200 height 17
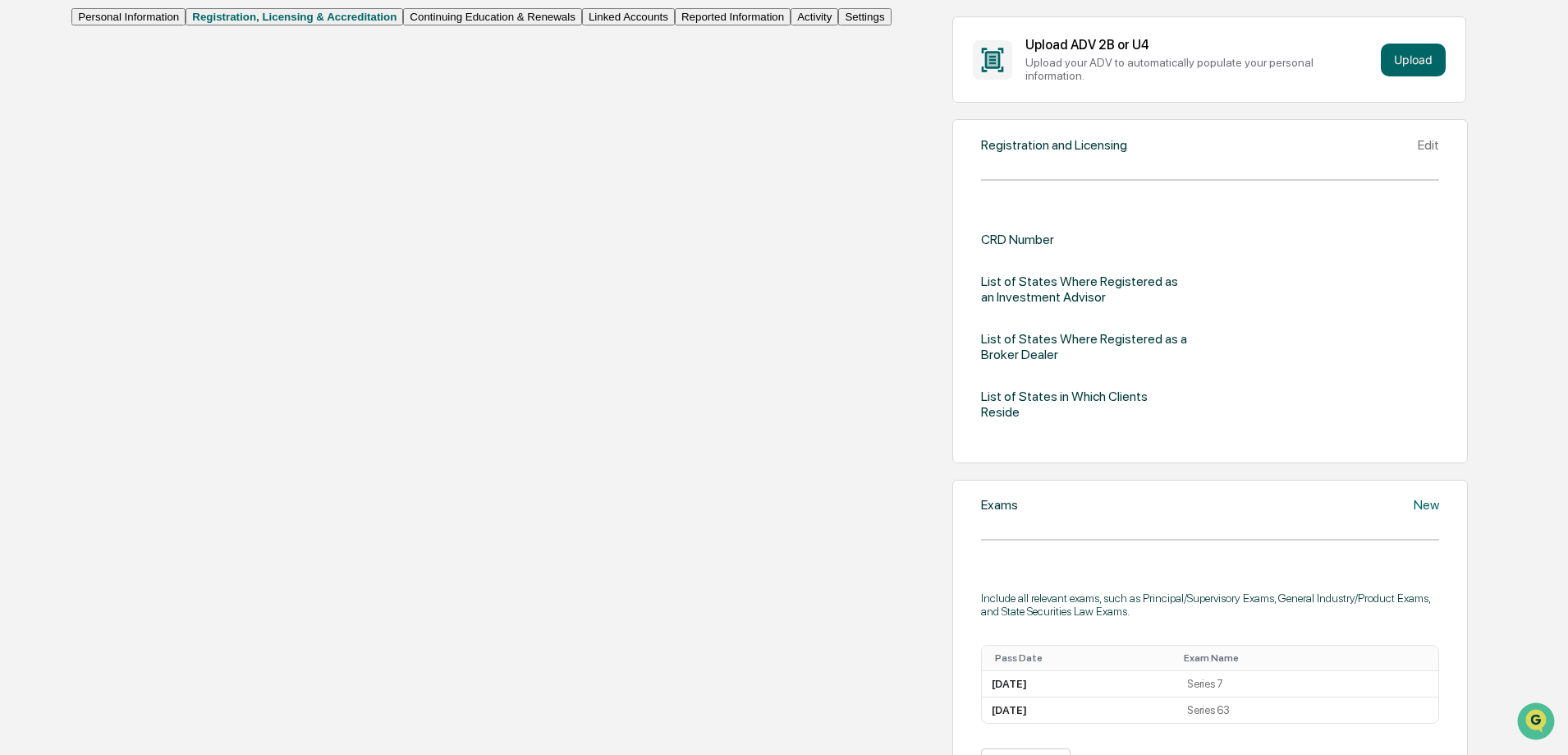
scroll to position [328, 0]
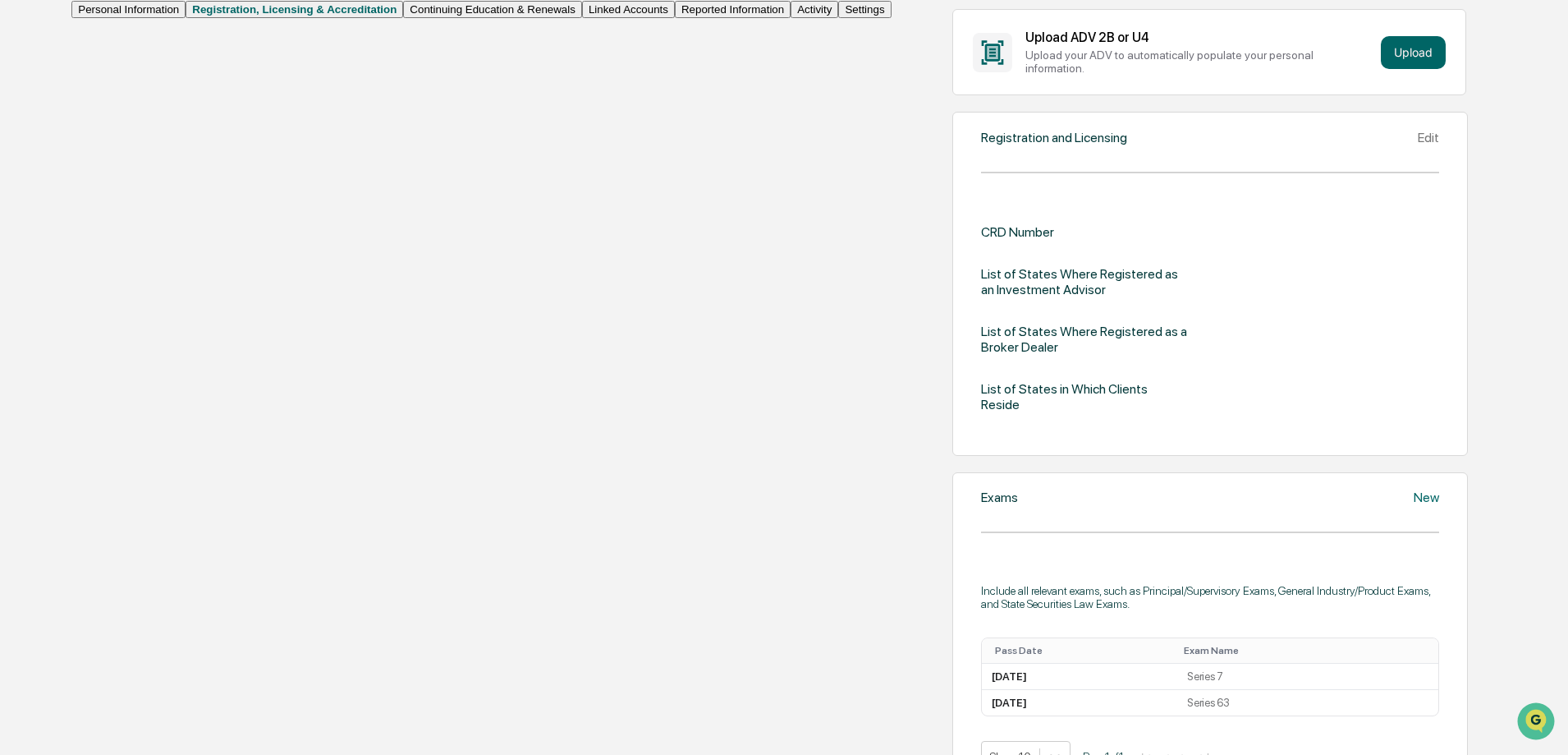
click at [1374, 138] on div "Registration and Licensing Edit CRD Number List of States Where Registered as a…" at bounding box center [1209, 284] width 516 height 344
click at [1417, 137] on icon at bounding box center [1417, 137] width 0 height 0
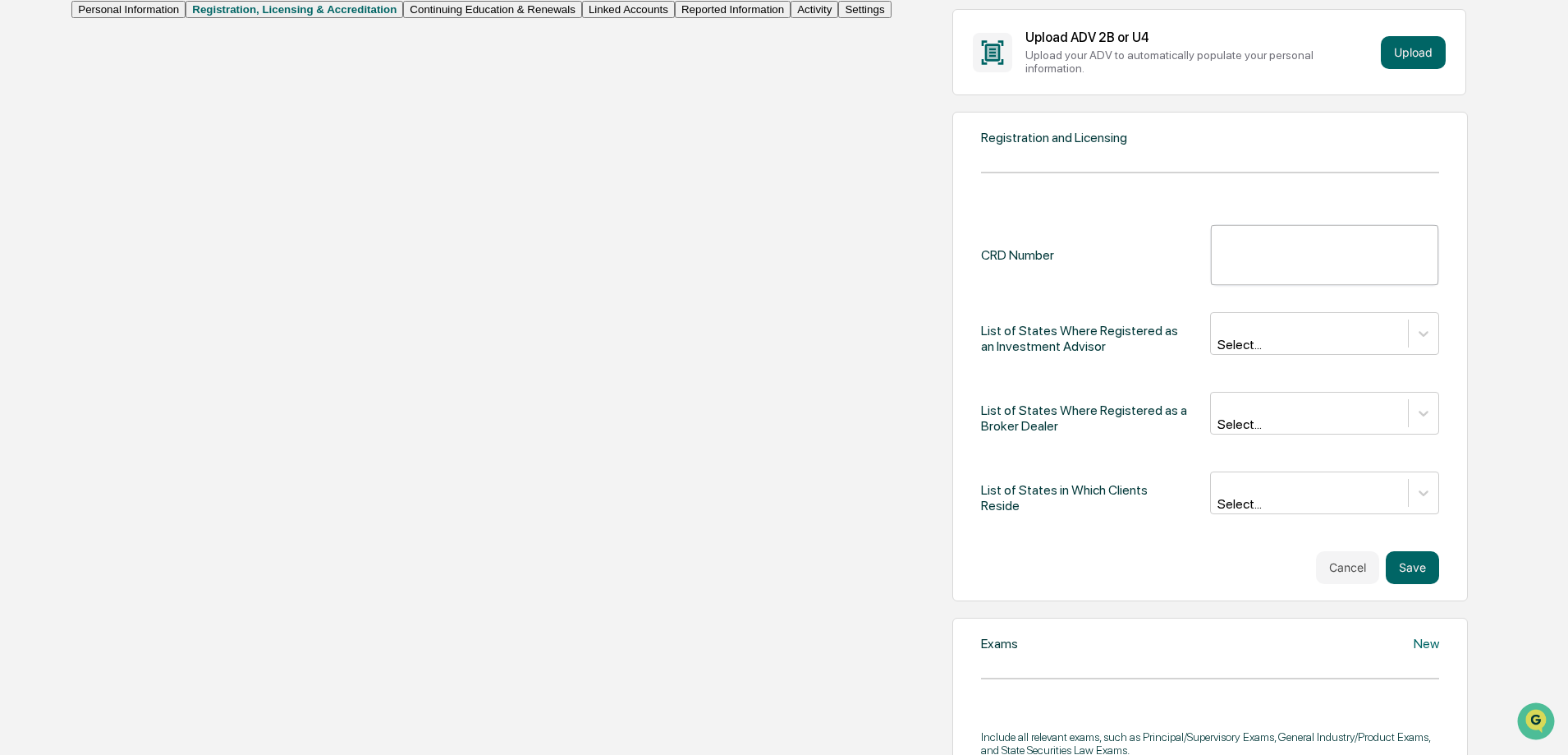
click at [1209, 242] on div "​" at bounding box center [1324, 254] width 229 height 62
click at [1222, 253] on input "text" at bounding box center [1335, 254] width 227 height 44
paste input "*******"
type input "*******"
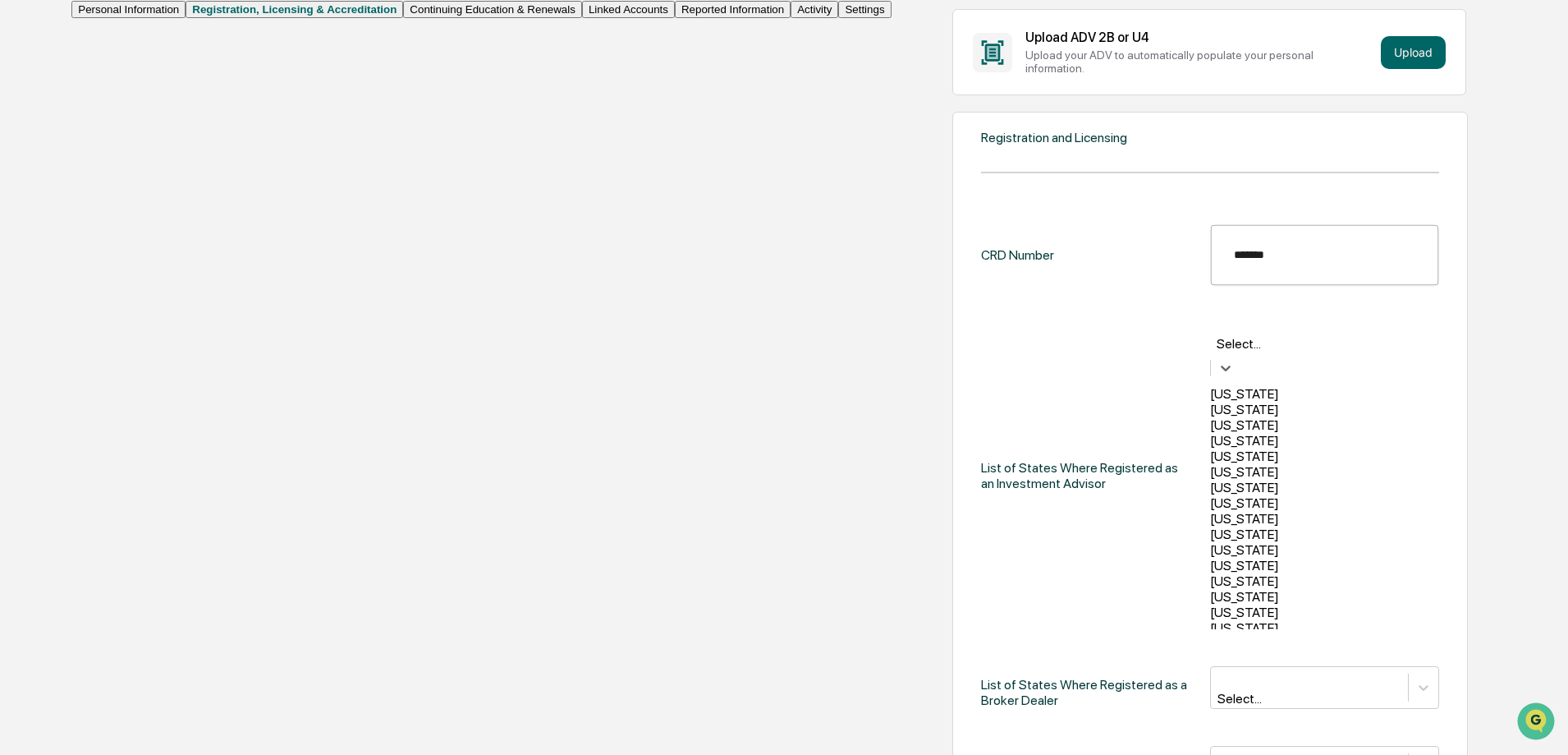
click at [1218, 315] on div at bounding box center [1325, 324] width 212 height 19
click at [1209, 386] on div "[US_STATE]" at bounding box center [1324, 394] width 229 height 15
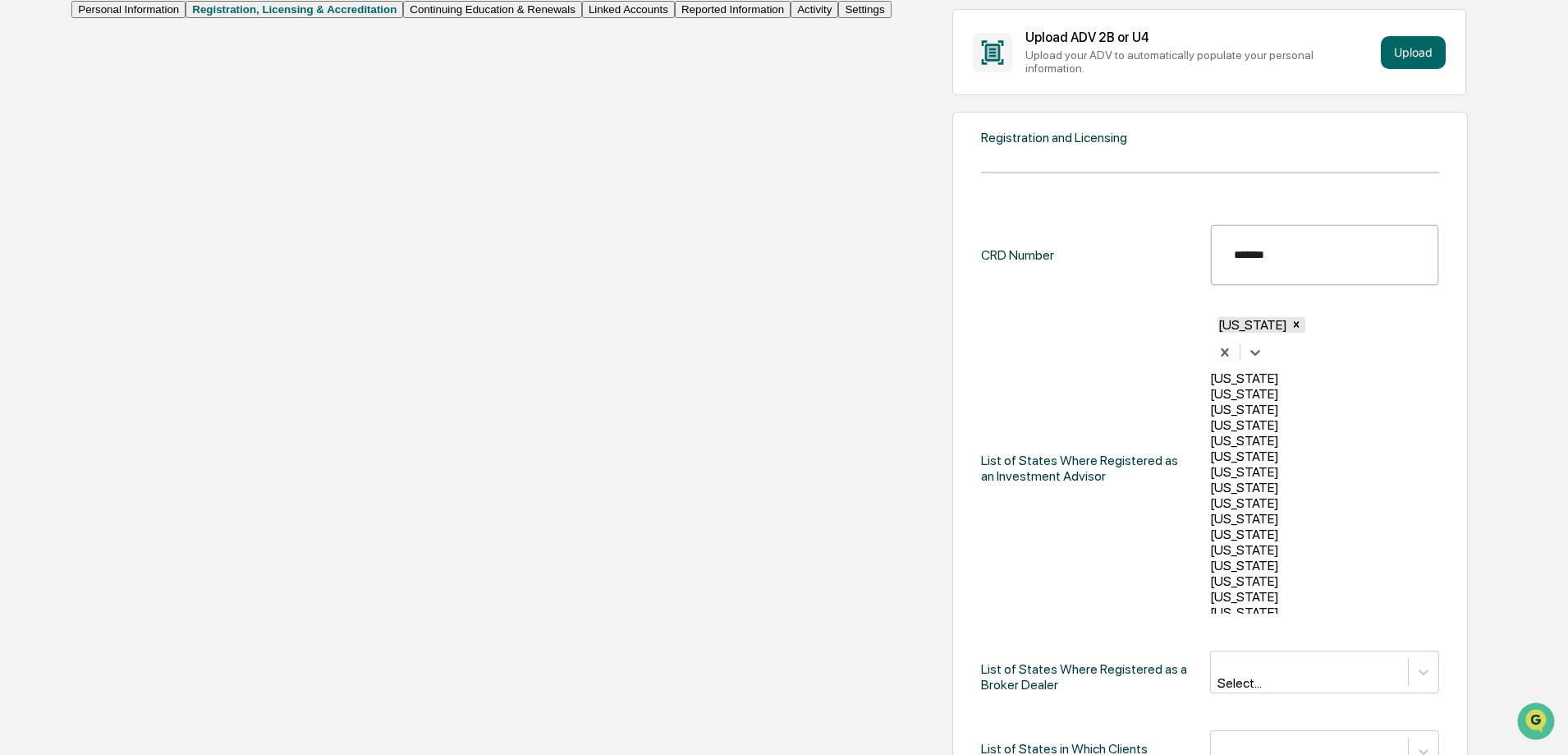
click at [1291, 319] on icon "Remove Alabama" at bounding box center [1296, 324] width 12 height 12
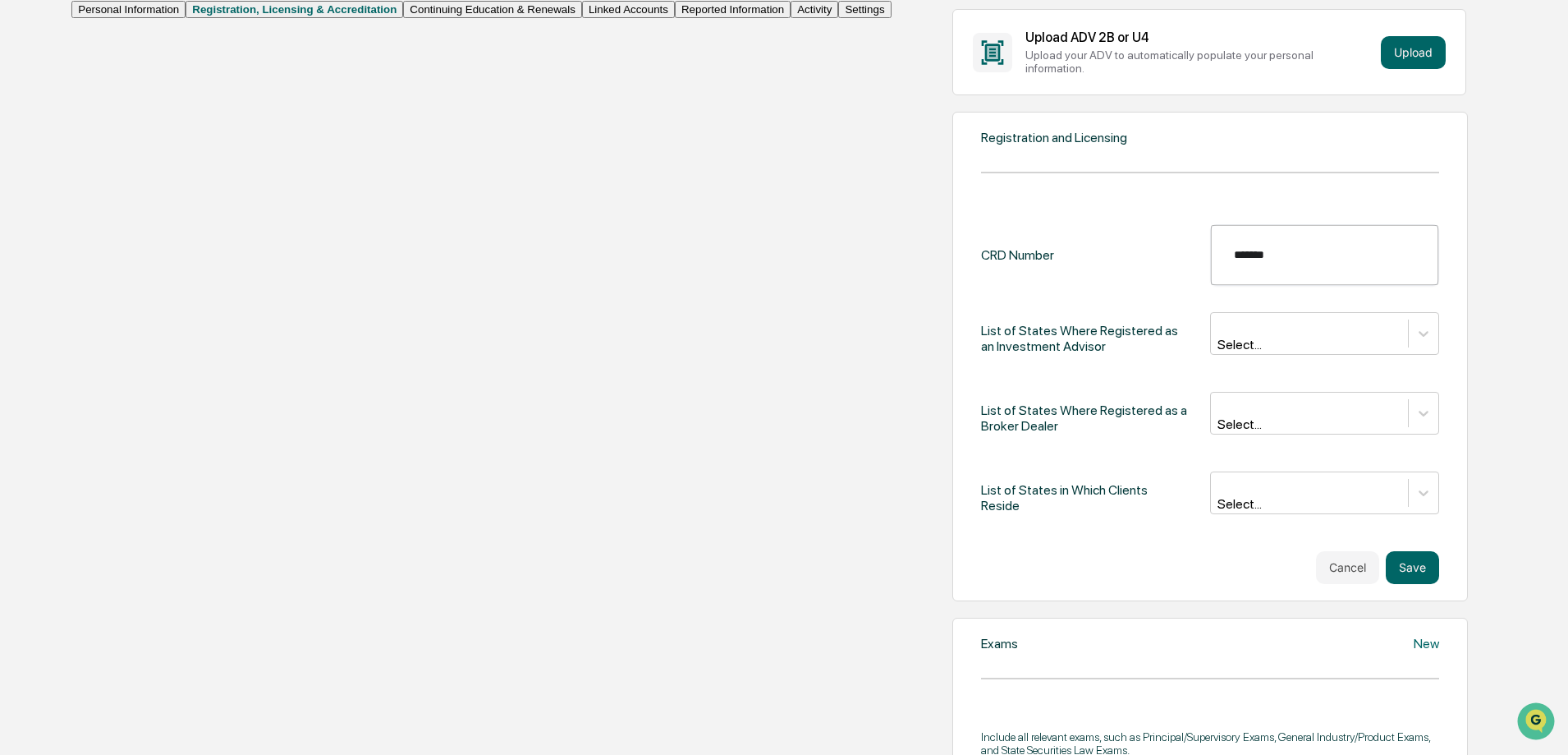
click at [981, 335] on div "CRD Number ******* ​ List of States Where Registered as an Investment Advisor S…" at bounding box center [1209, 374] width 458 height 301
click at [1219, 396] on div at bounding box center [1309, 405] width 180 height 19
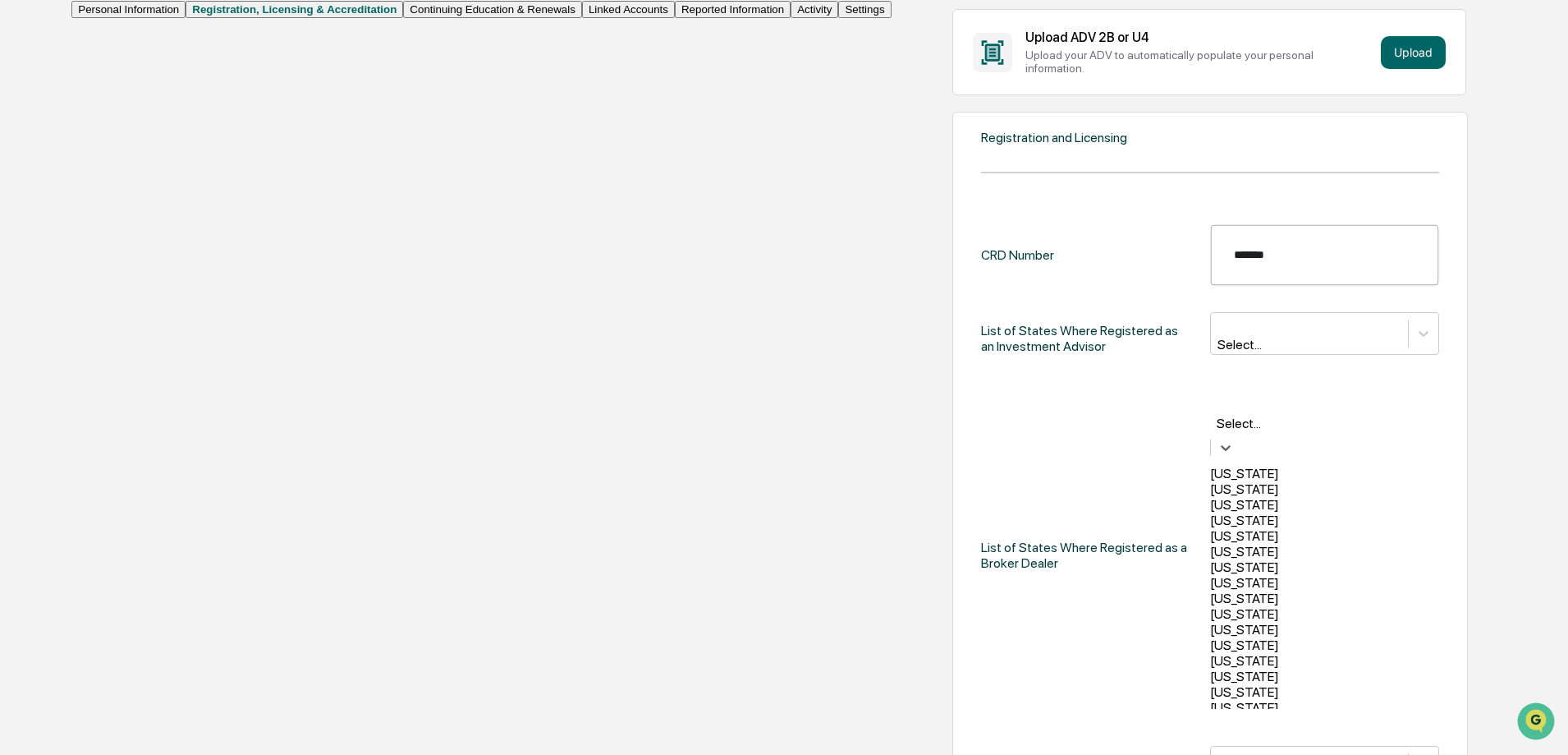
click at [1209, 466] on div "[US_STATE]" at bounding box center [1324, 473] width 229 height 15
click at [1209, 450] on div "[US_STATE]" at bounding box center [1324, 457] width 229 height 15
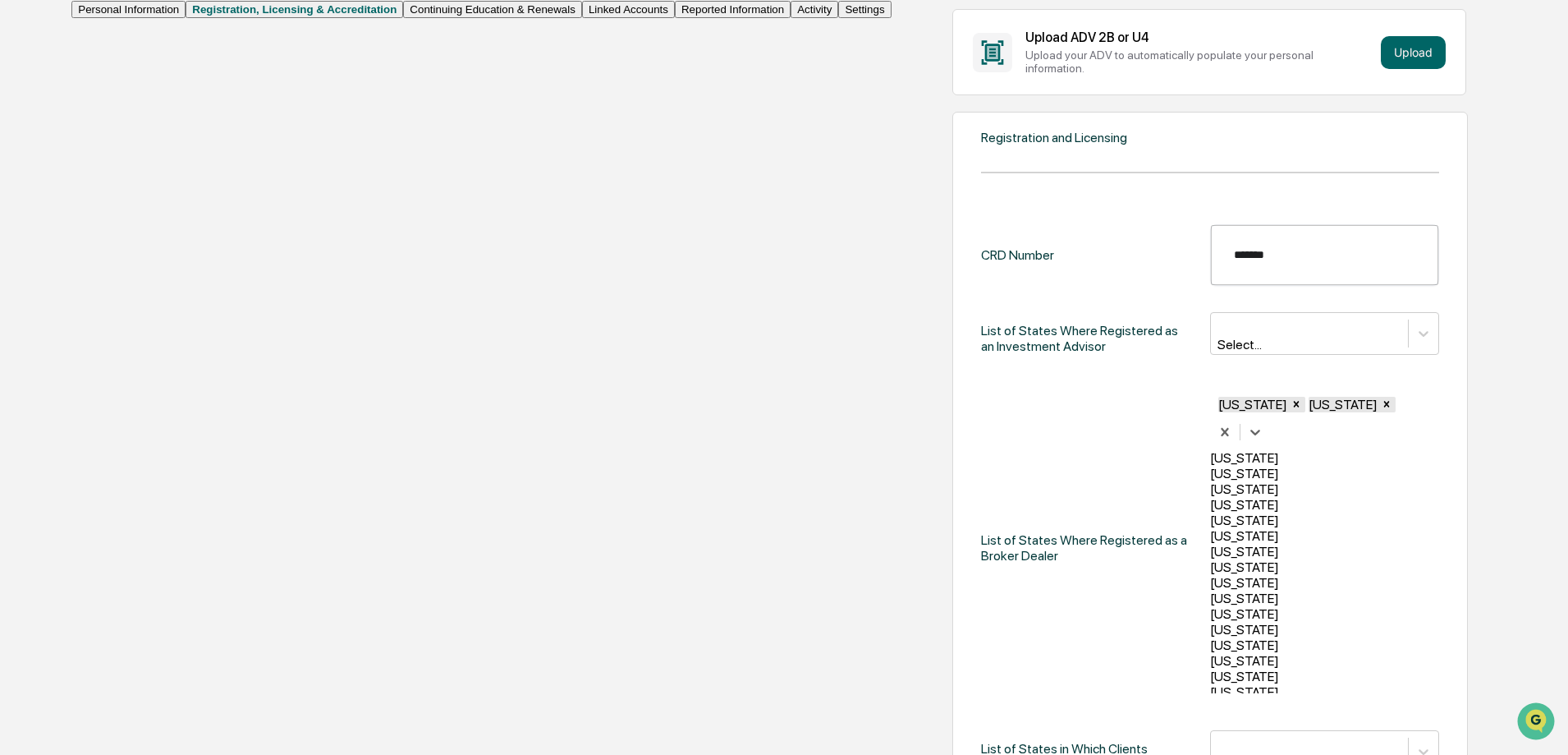
click at [1209, 450] on div "[US_STATE]" at bounding box center [1324, 457] width 229 height 15
click at [1209, 469] on div "[US_STATE]" at bounding box center [1324, 476] width 229 height 15
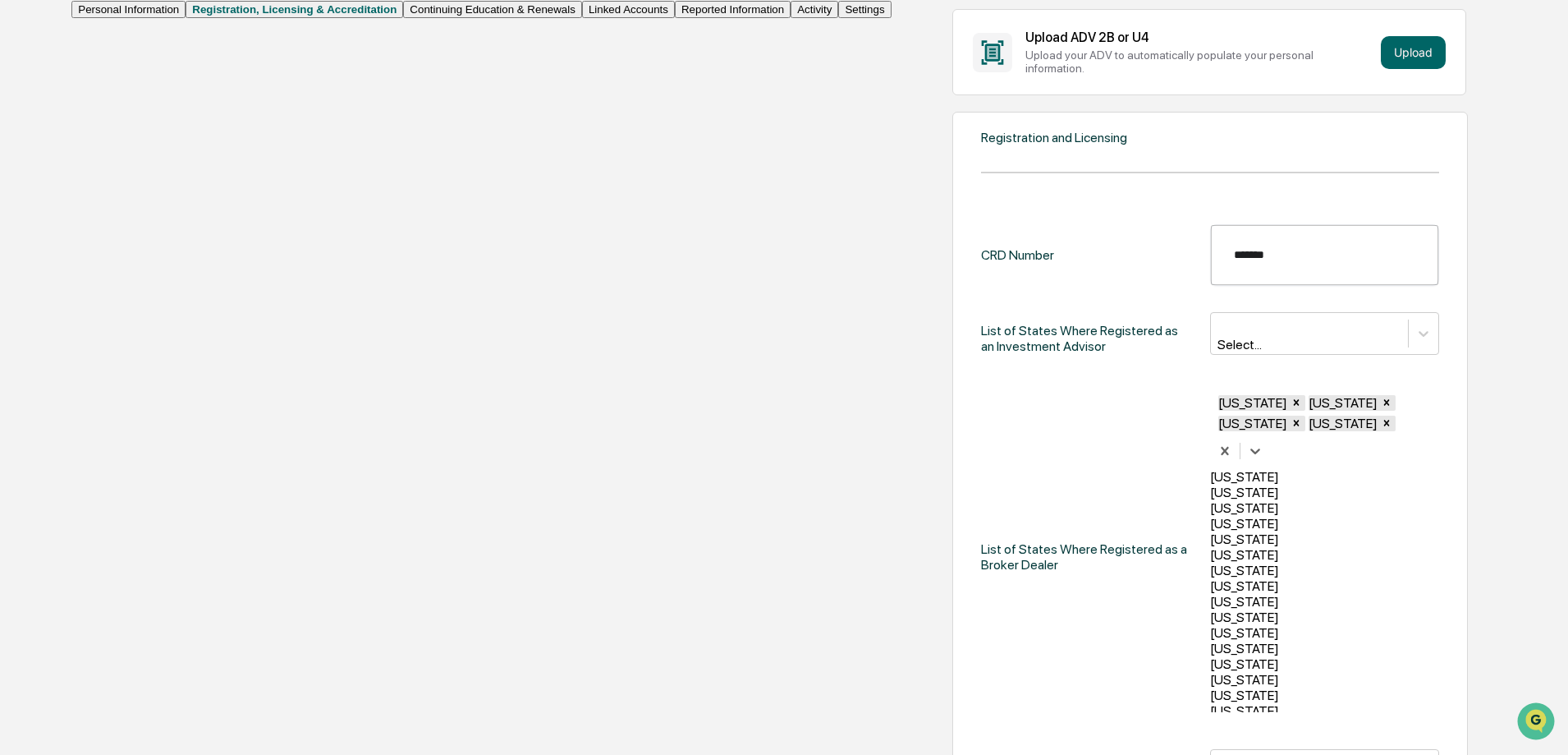
click at [1209, 469] on div "[US_STATE]" at bounding box center [1324, 476] width 229 height 15
click at [1209, 488] on div "[US_STATE]" at bounding box center [1324, 495] width 229 height 15
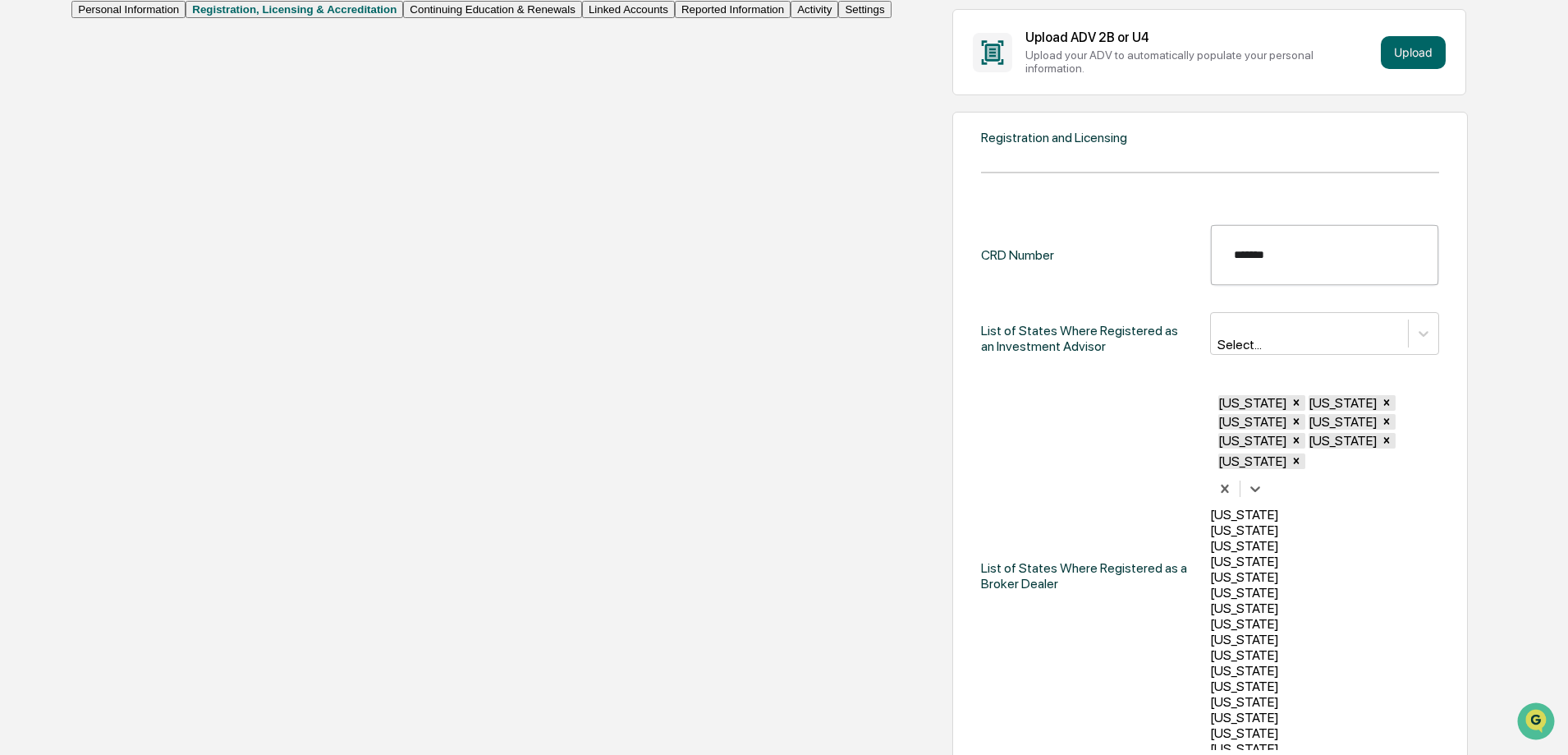
click at [1209, 507] on div "[US_STATE]" at bounding box center [1324, 514] width 229 height 15
click at [1209, 526] on div "[US_STATE]" at bounding box center [1324, 533] width 229 height 15
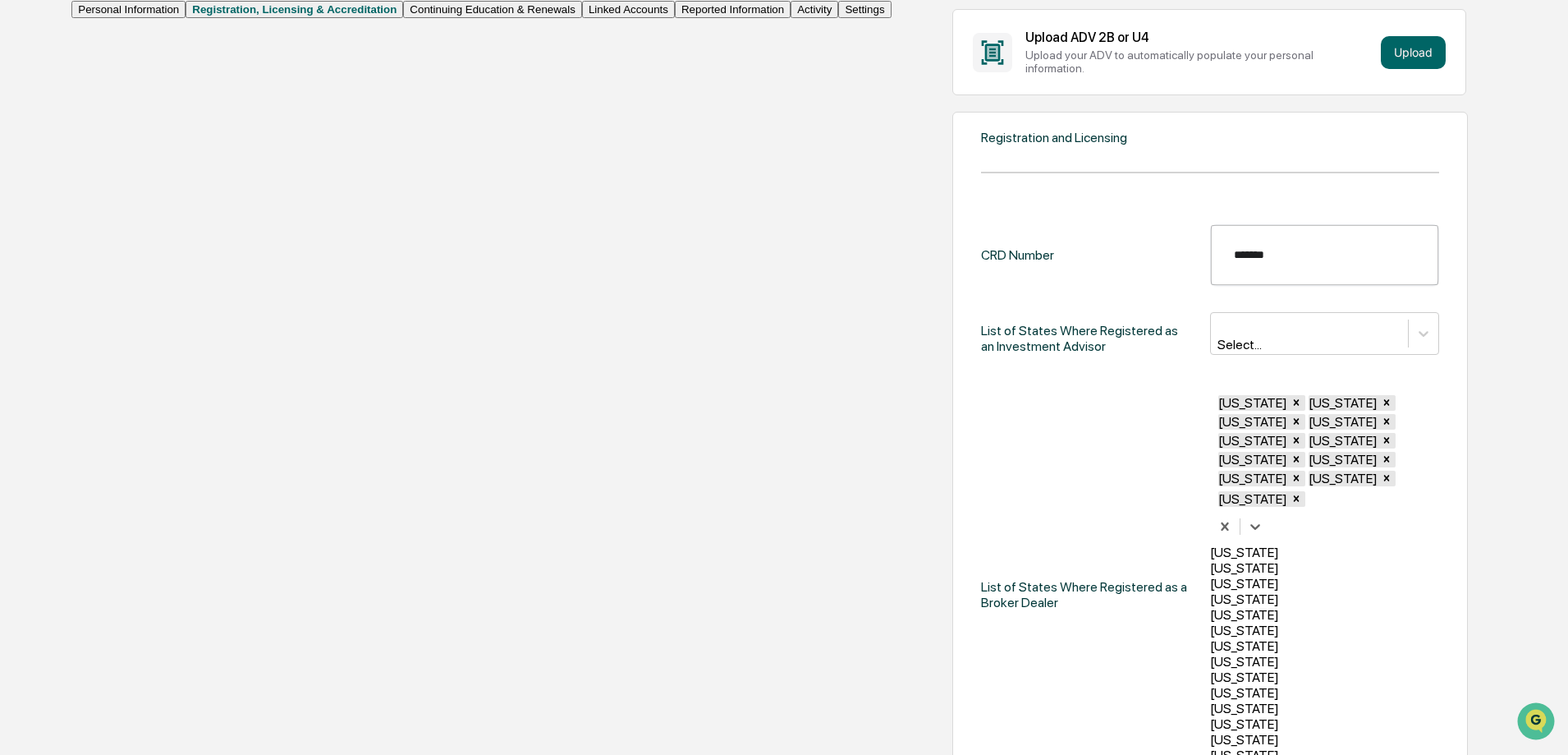
click at [1209, 544] on div "[US_STATE]" at bounding box center [1324, 552] width 229 height 15
click at [1209, 560] on div "[US_STATE]" at bounding box center [1324, 568] width 229 height 15
click at [1209, 563] on div "[US_STATE]" at bounding box center [1324, 570] width 229 height 15
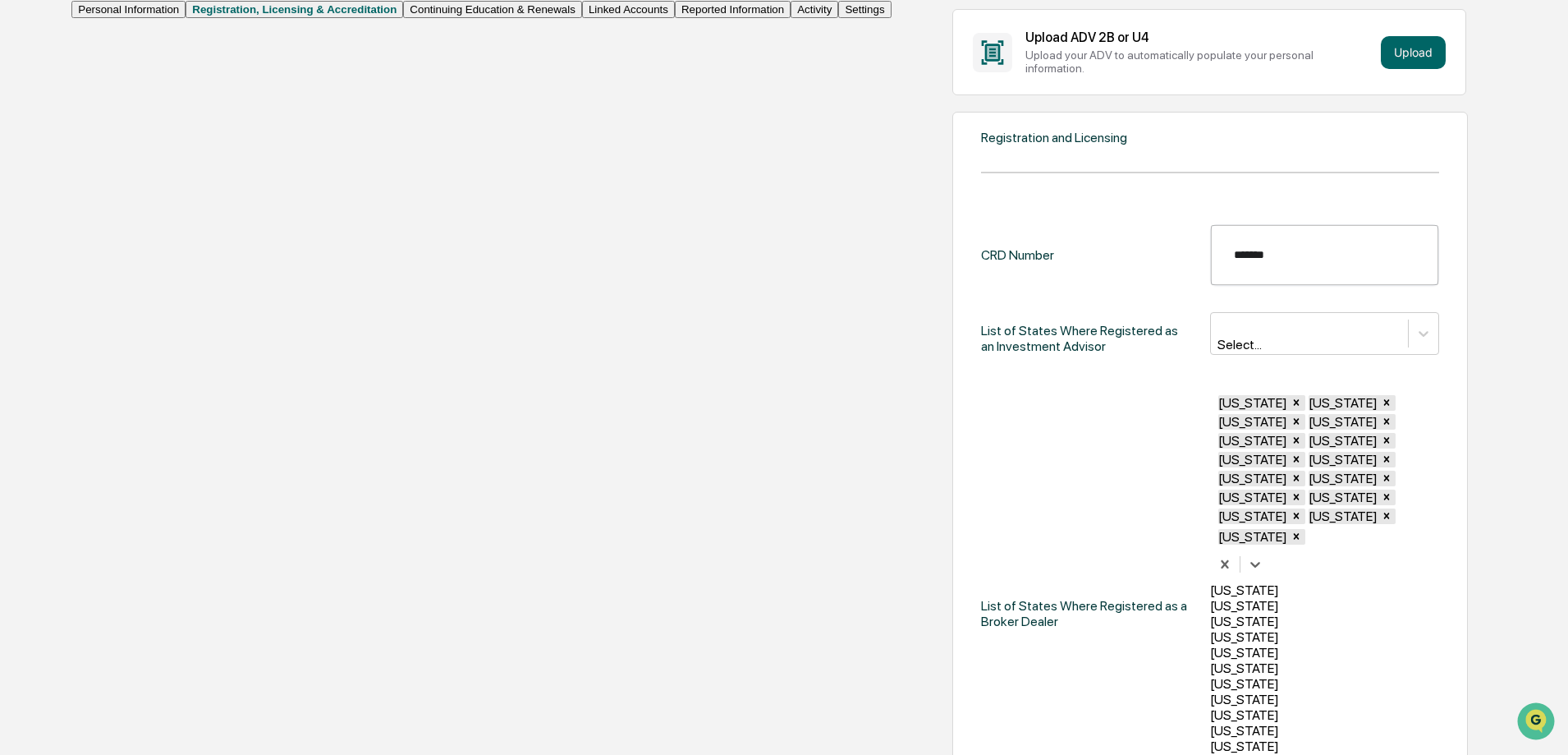
click at [1209, 582] on div "[US_STATE]" at bounding box center [1324, 589] width 229 height 15
click at [1209, 602] on div "[US_STATE]" at bounding box center [1324, 609] width 229 height 15
click at [1209, 617] on div "[US_STATE]" at bounding box center [1324, 624] width 229 height 15
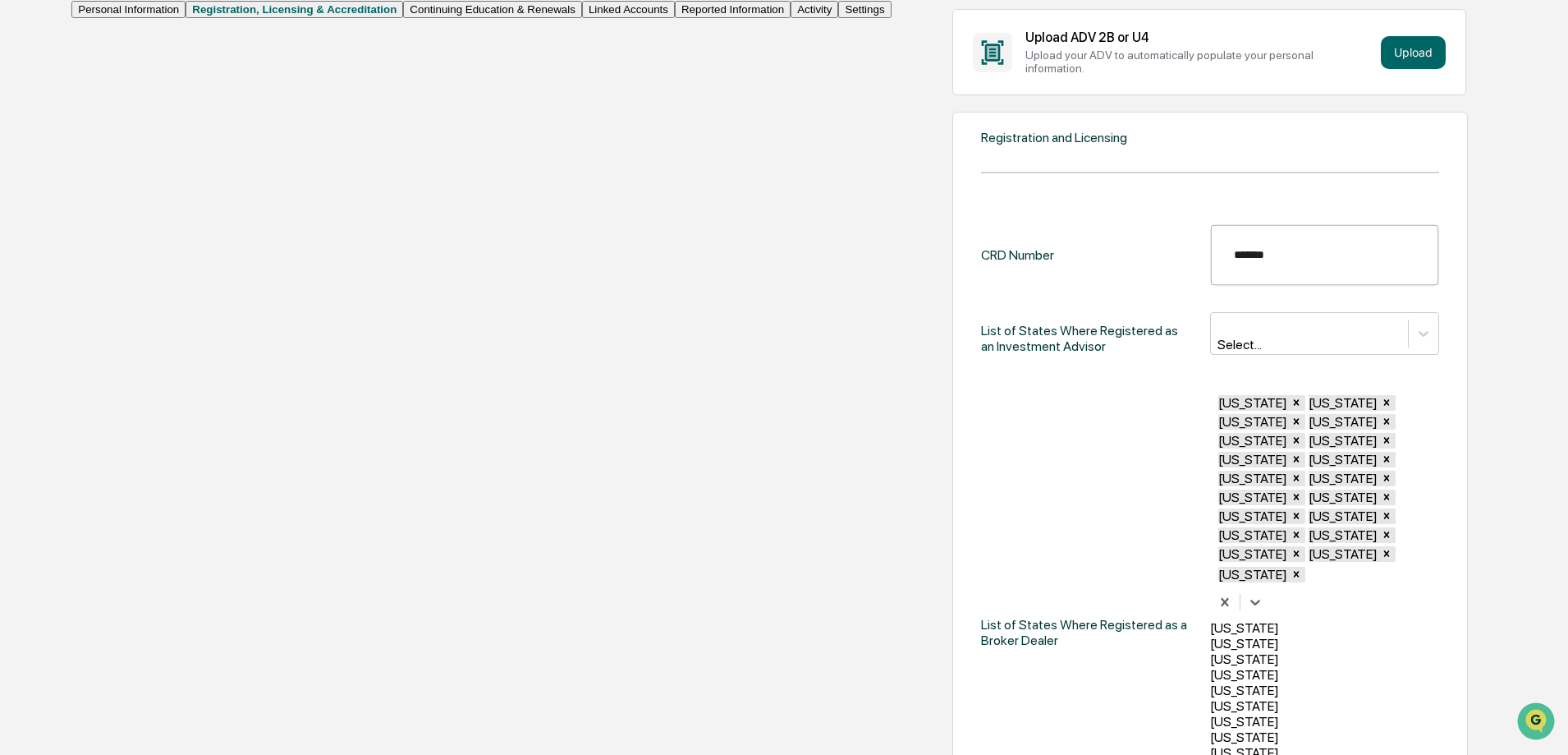
click at [1209, 620] on div "[US_STATE]" at bounding box center [1324, 627] width 229 height 15
click at [1209, 635] on div "[US_STATE]" at bounding box center [1324, 643] width 229 height 15
click at [1209, 639] on div "[US_STATE]" at bounding box center [1324, 646] width 229 height 15
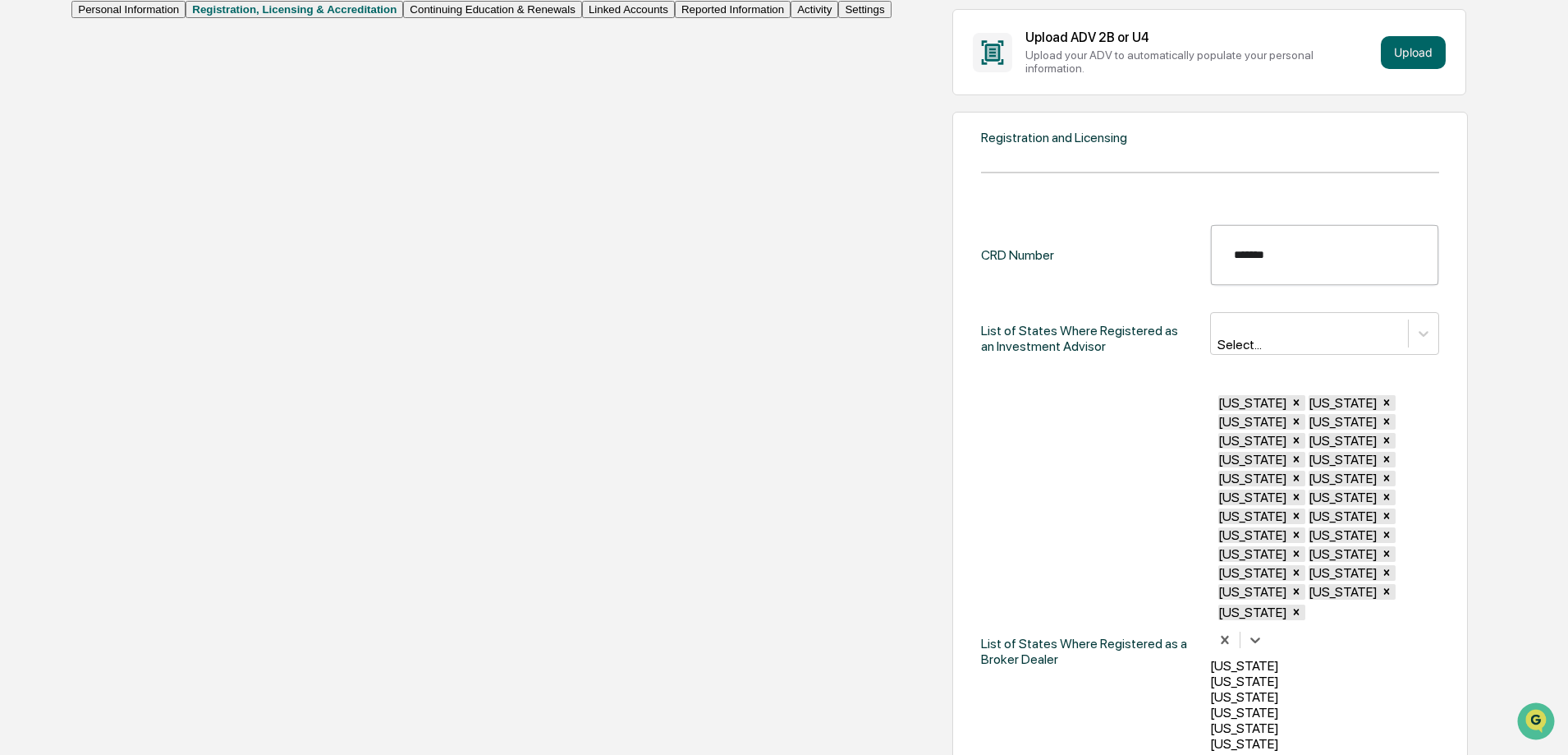
click at [1209, 658] on div "[US_STATE]" at bounding box center [1324, 665] width 229 height 15
click at [1209, 676] on div "[US_STATE]" at bounding box center [1324, 684] width 229 height 15
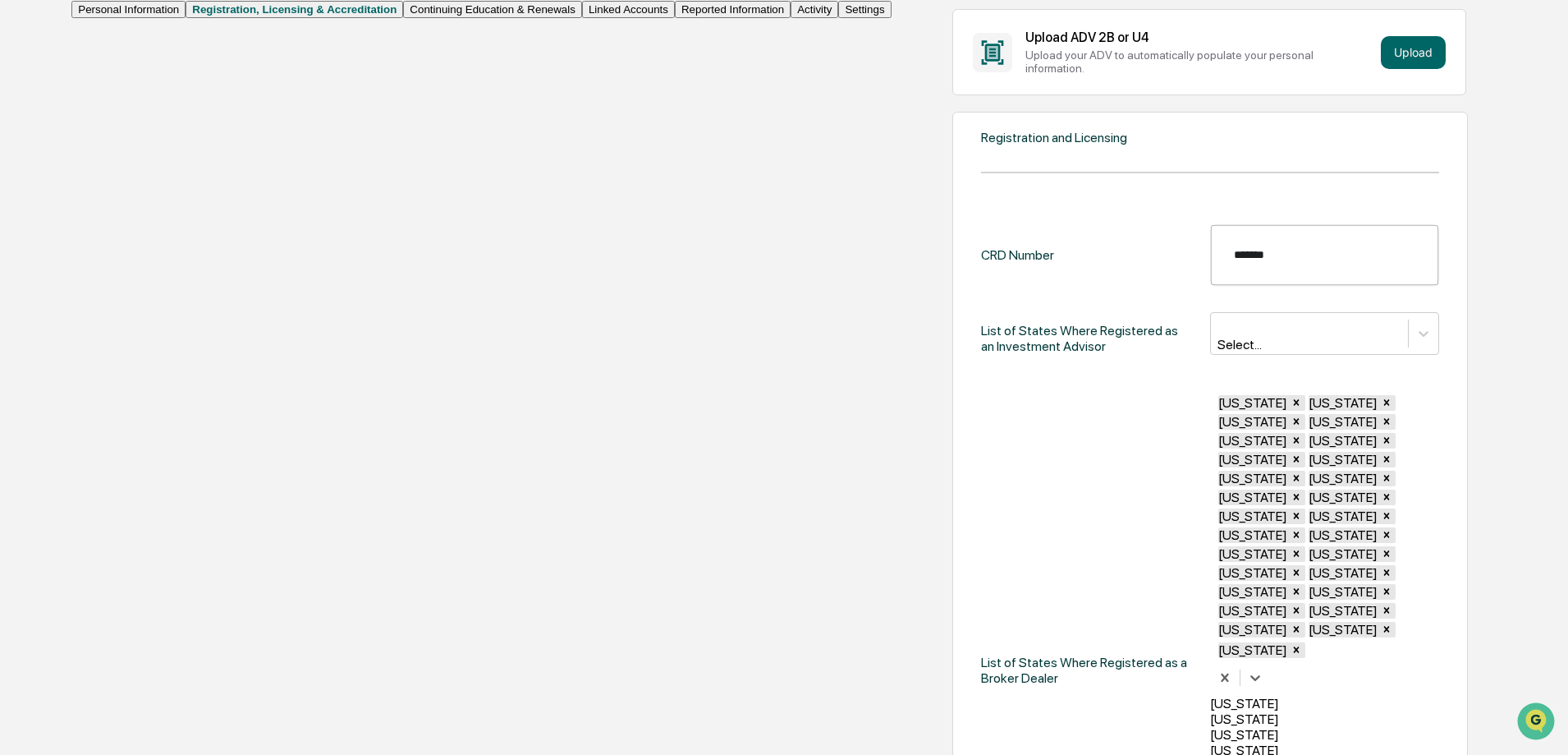
click at [1209, 695] on div "[US_STATE]" at bounding box center [1324, 702] width 229 height 15
click at [1209, 715] on div "[US_STATE]" at bounding box center [1324, 722] width 229 height 15
click at [1209, 730] on div "[US_STATE]" at bounding box center [1324, 737] width 229 height 15
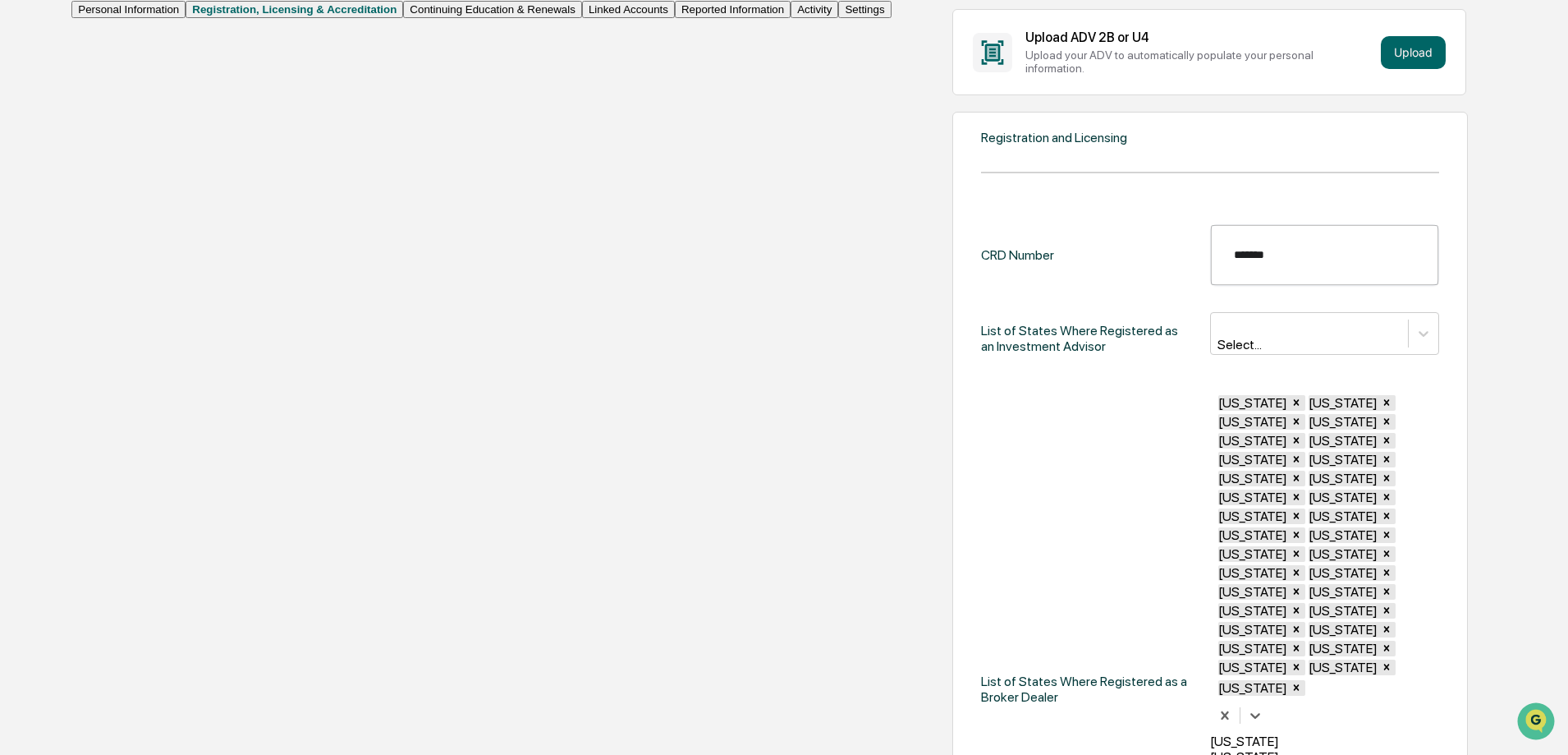
click at [1209, 734] on div "[US_STATE]" at bounding box center [1324, 741] width 229 height 15
click at [1209, 752] on div "[US_STATE]" at bounding box center [1324, 759] width 229 height 15
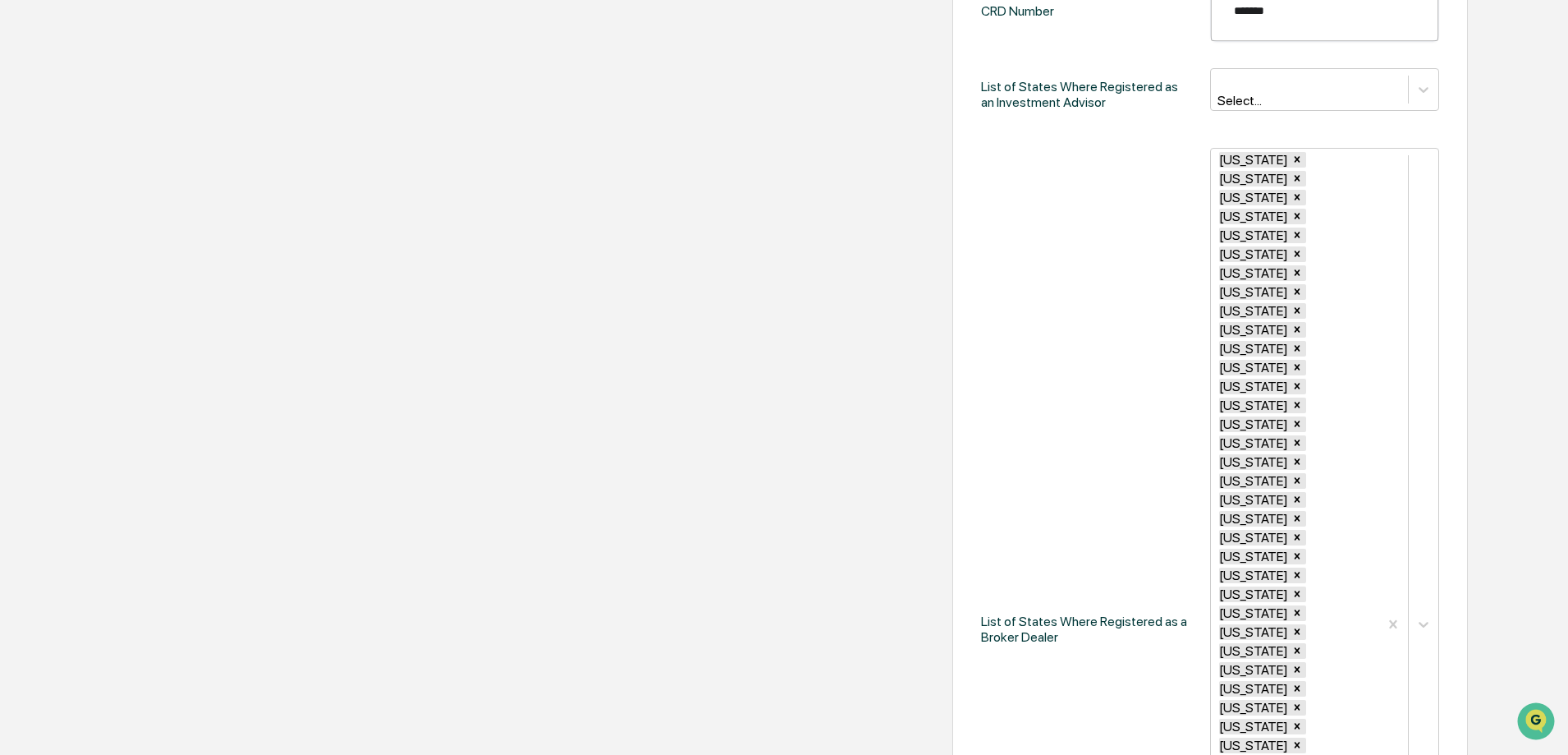
scroll to position [575, 0]
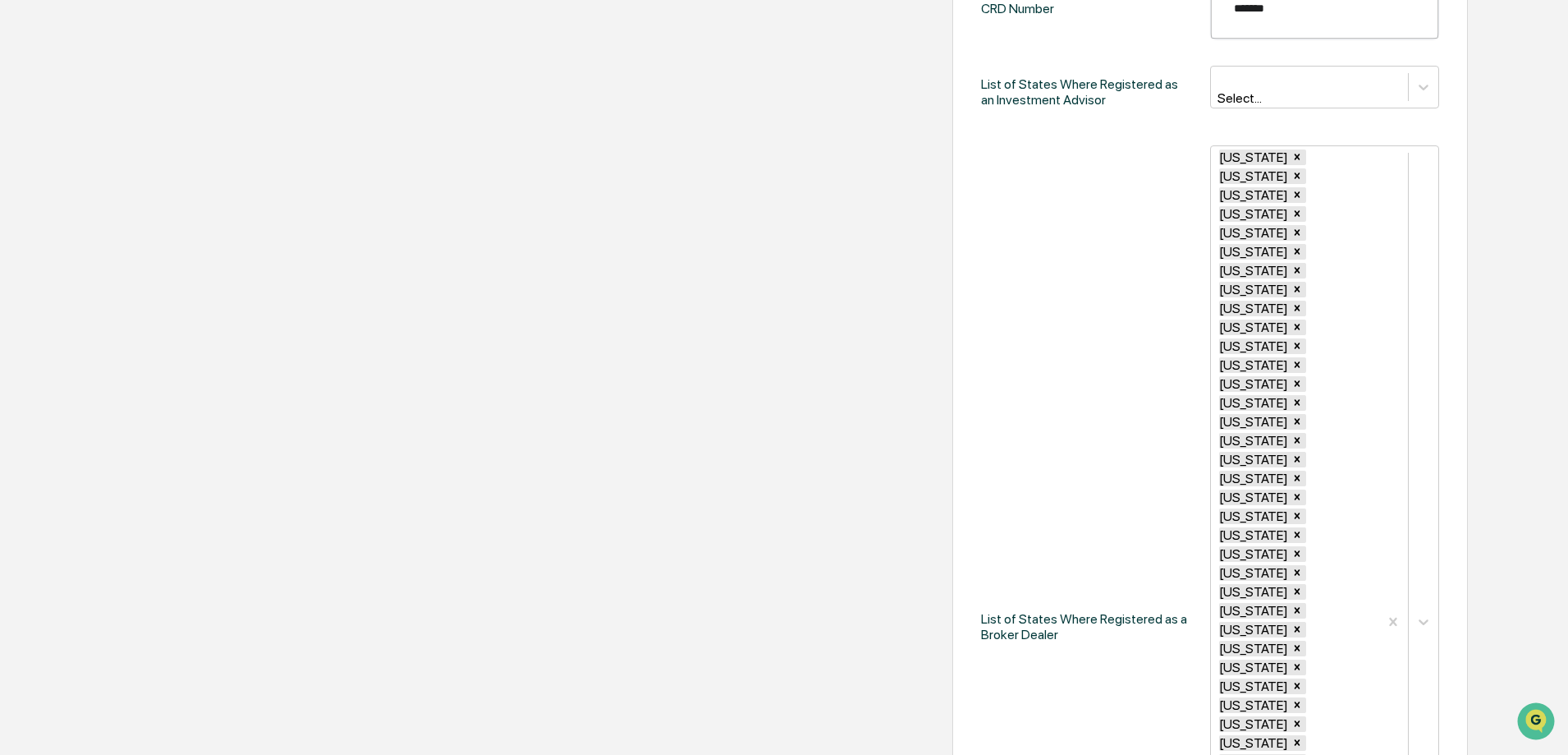
scroll to position [615, 0]
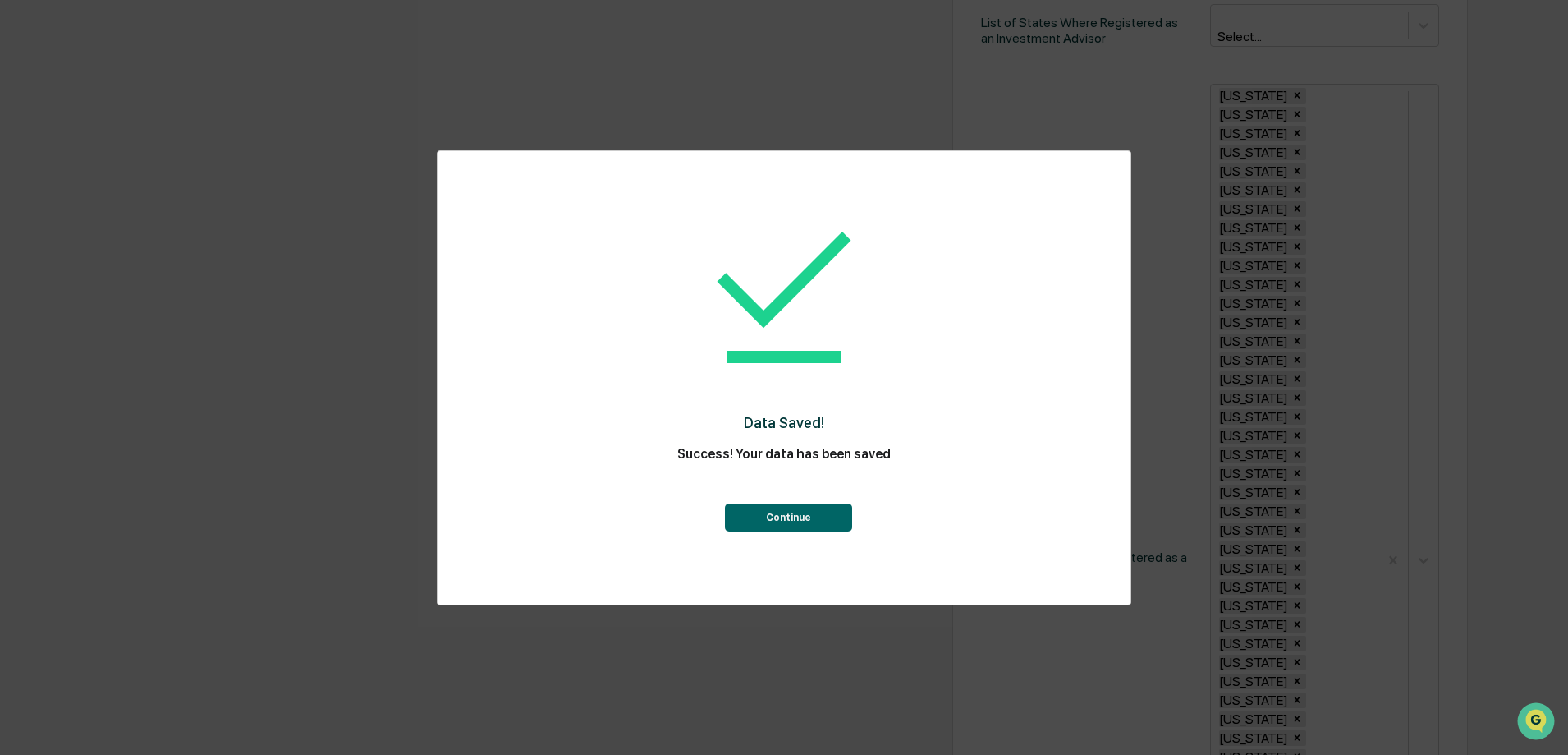
click at [788, 510] on button "Continue" at bounding box center [788, 517] width 128 height 28
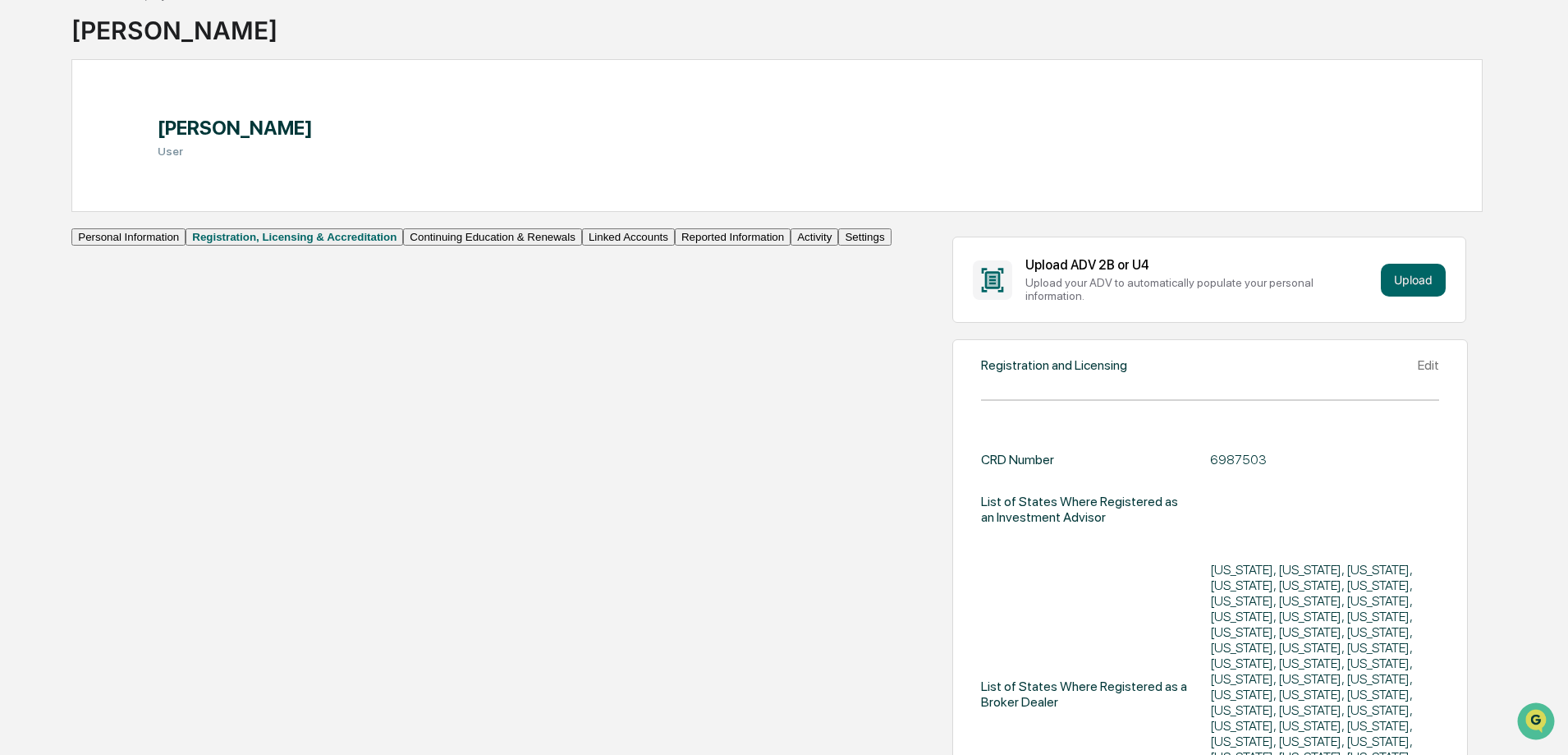
scroll to position [0, 0]
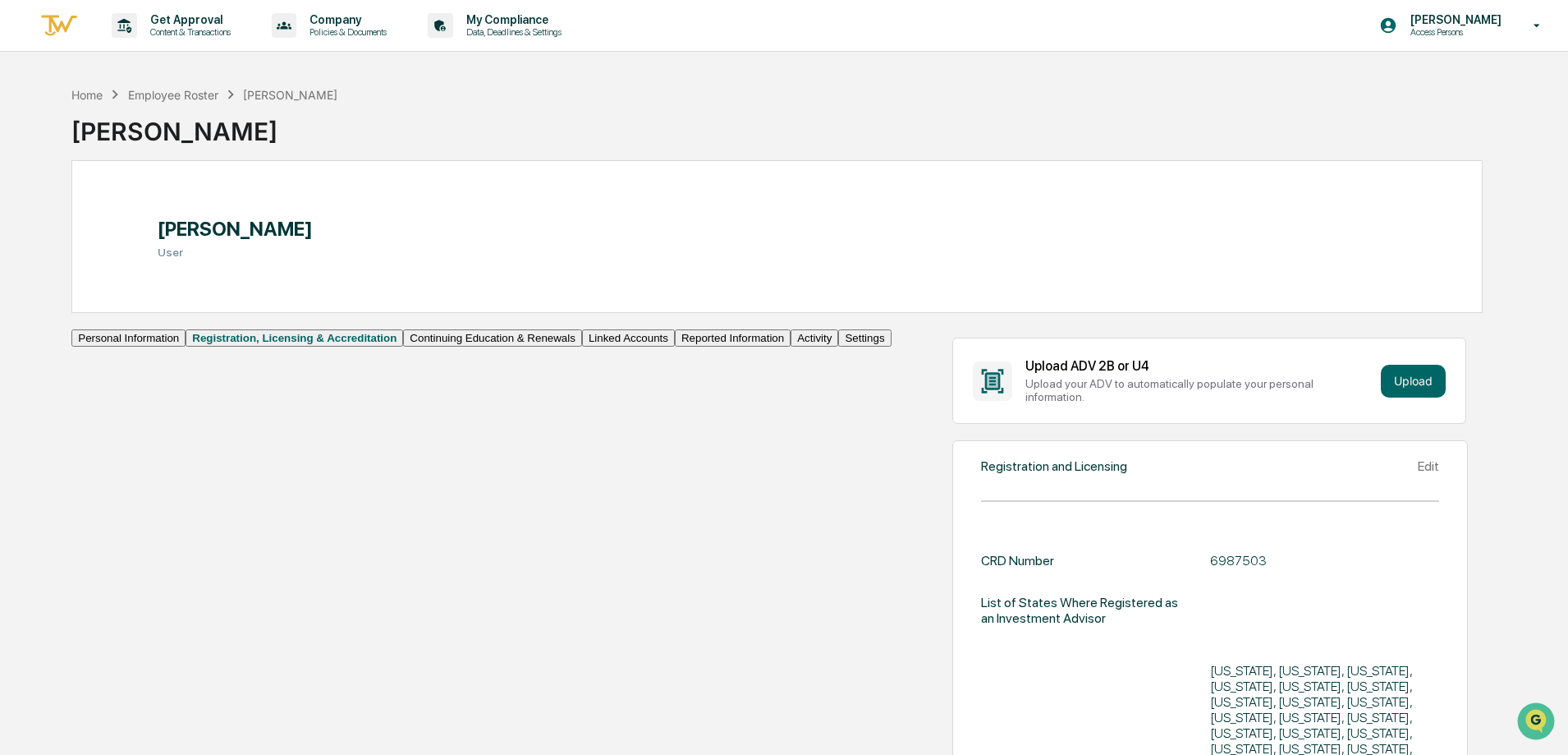
click at [403, 346] on button "Continuing Education & Renewals" at bounding box center [492, 337] width 179 height 17
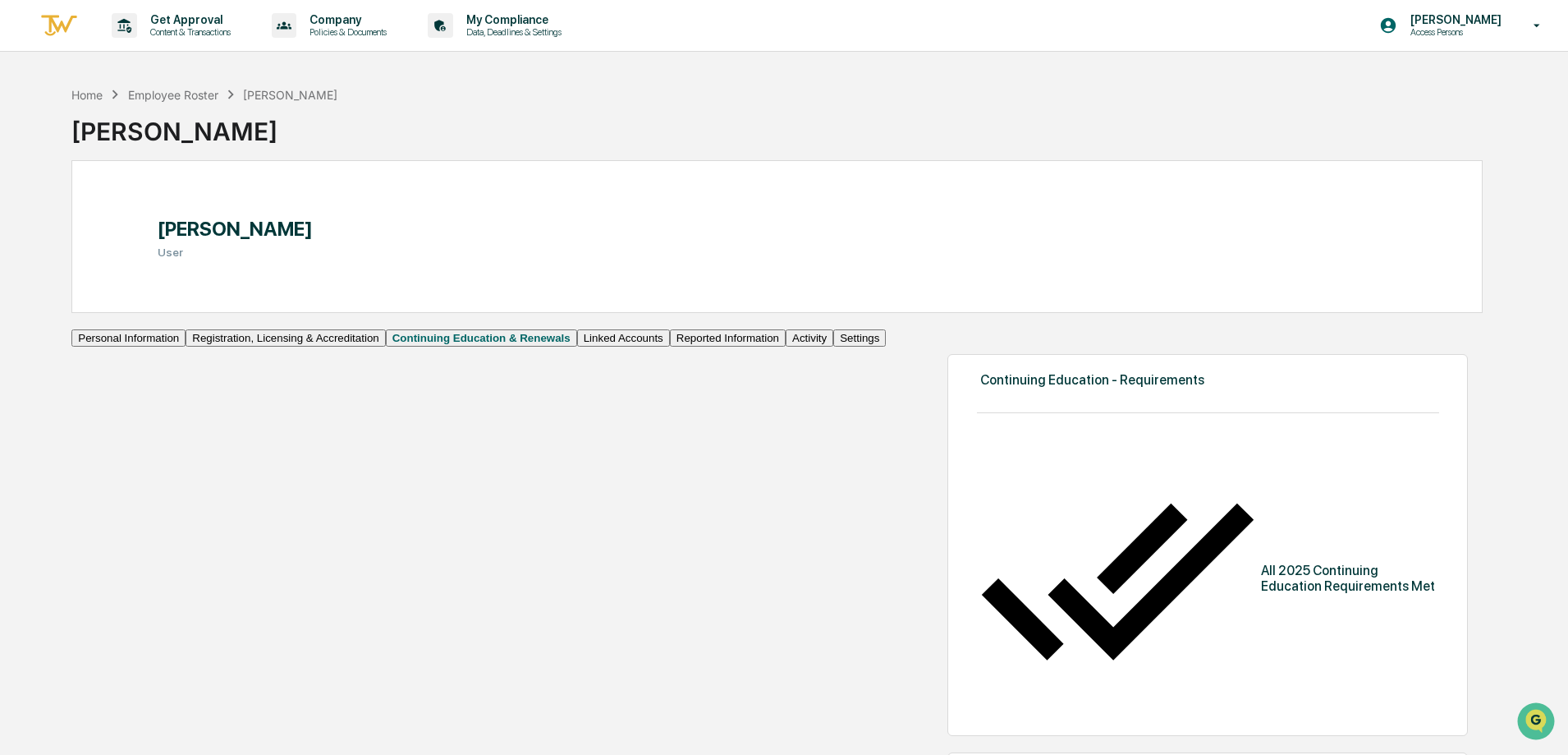
click at [577, 346] on button "Linked Accounts" at bounding box center [623, 337] width 93 height 17
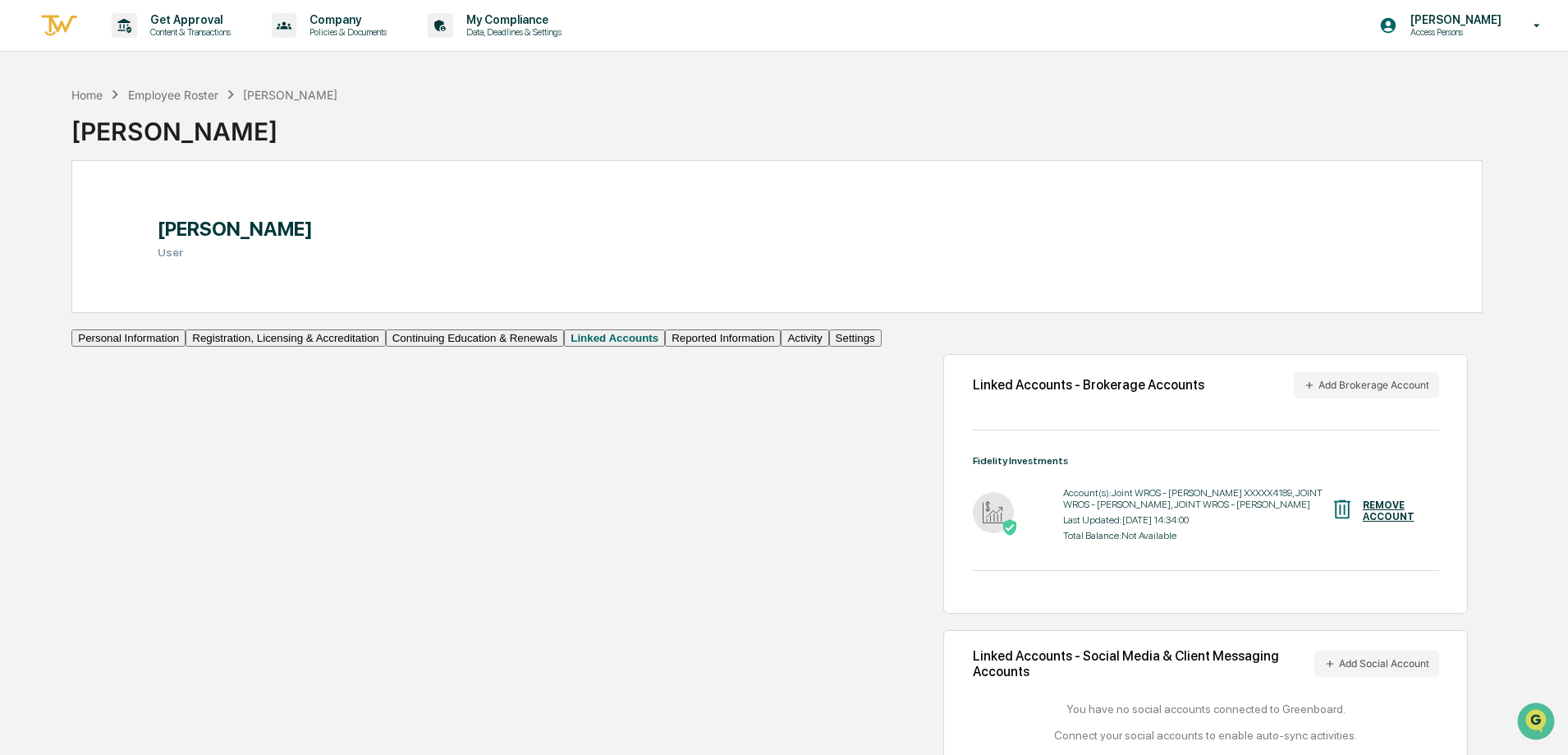
scroll to position [86, 0]
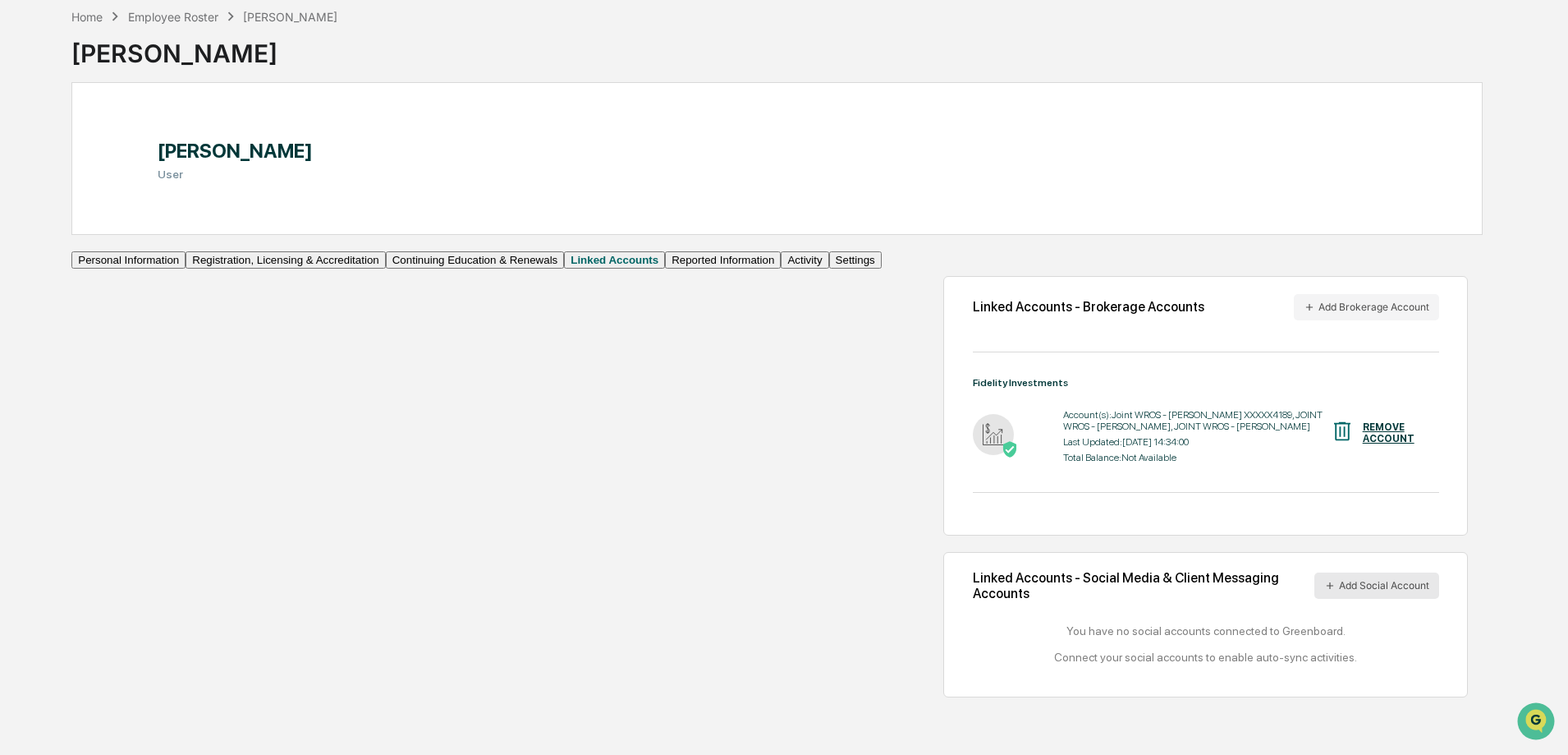
click at [1340, 599] on button "Add Social Account" at bounding box center [1376, 585] width 125 height 26
click at [881, 252] on div "Linked Accounts - Brokerage Accounts Add Brokerage Account Fidelity Investments…" at bounding box center [1182, 468] width 602 height 433
click at [664, 269] on button "Reported Information" at bounding box center [722, 260] width 116 height 17
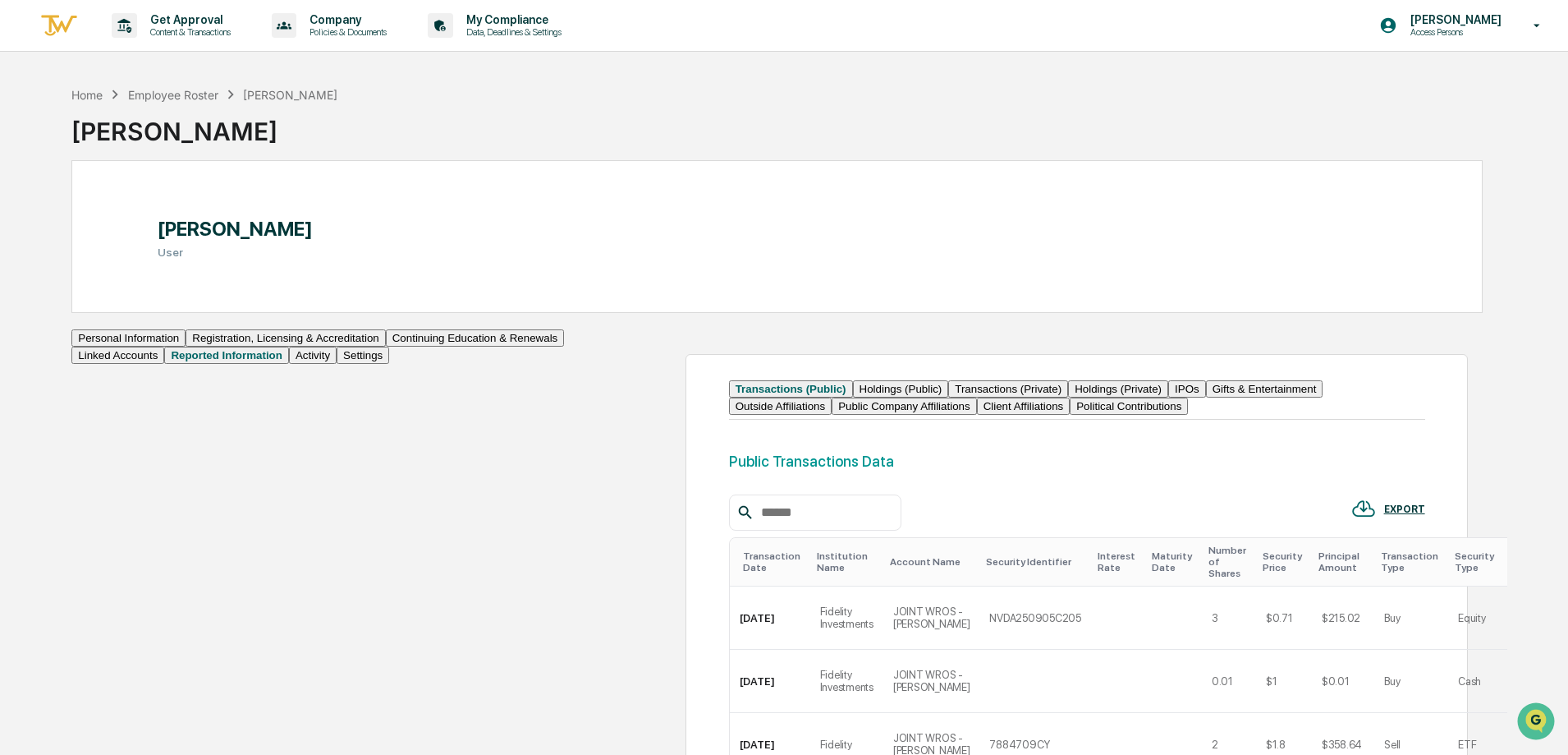
click at [289, 364] on button "Activity" at bounding box center [312, 354] width 47 height 17
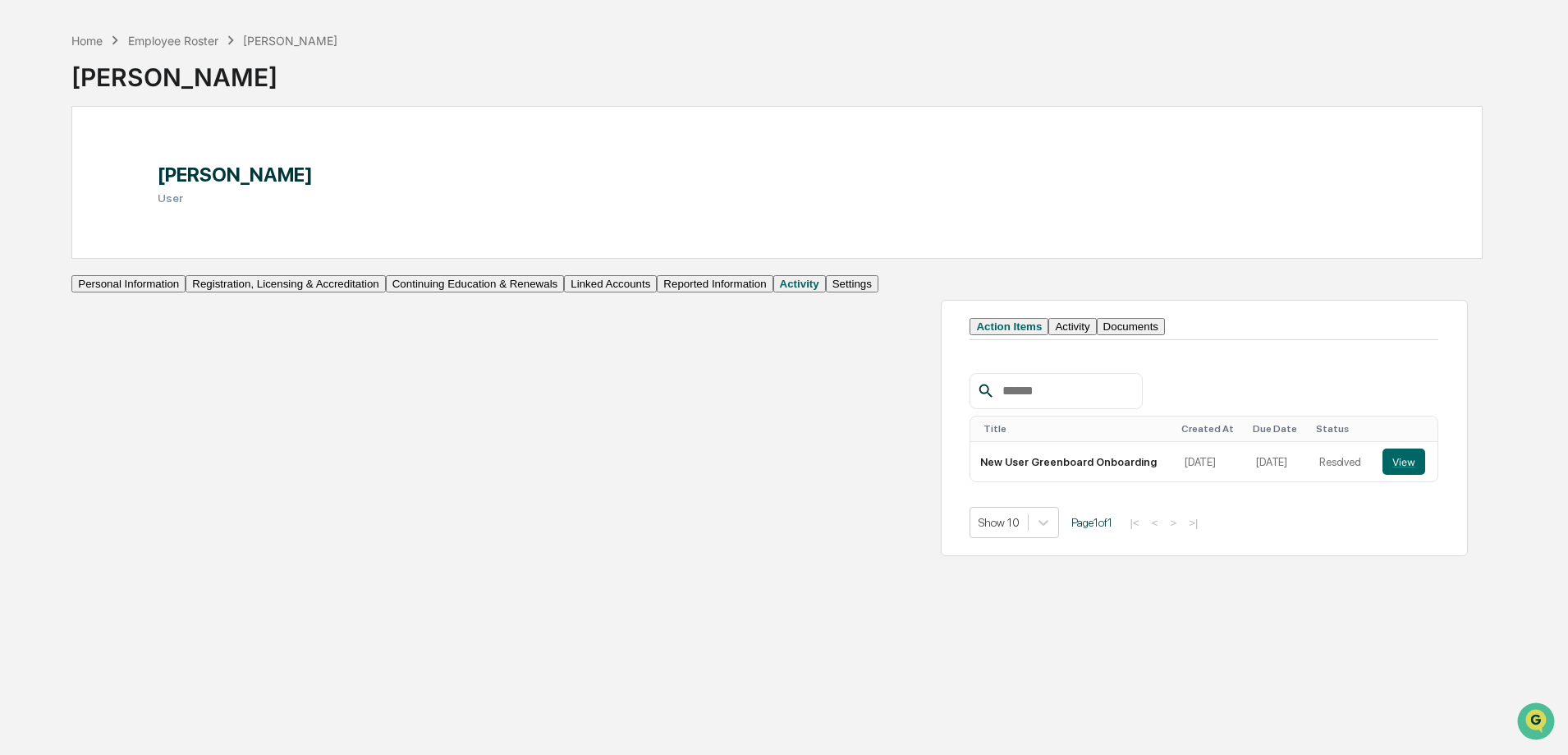
scroll to position [78, 0]
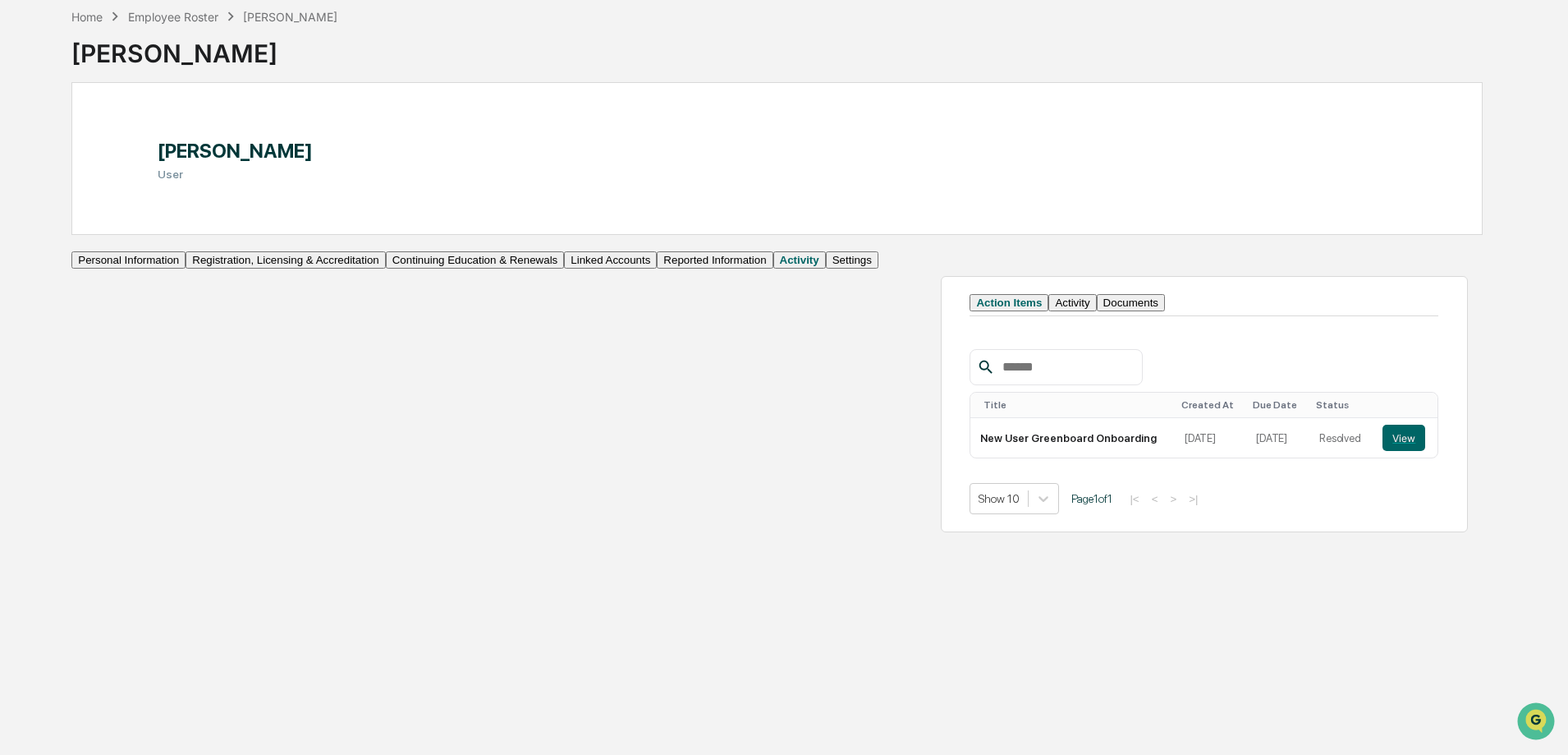
click at [826, 269] on button "Settings" at bounding box center [852, 260] width 53 height 17
